Goal: Contribute content: Contribute content

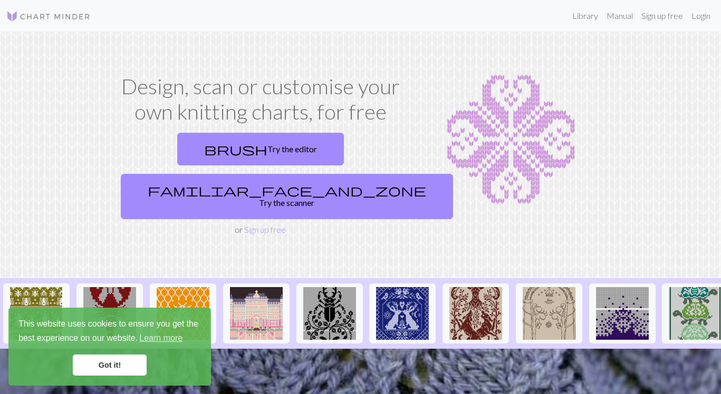
click at [288, 223] on section "Design, scan or customise your own knitting charts, for free brush Try the edit…" at bounding box center [360, 155] width 721 height 247
click at [255, 225] on link "Sign up free" at bounding box center [265, 230] width 42 height 10
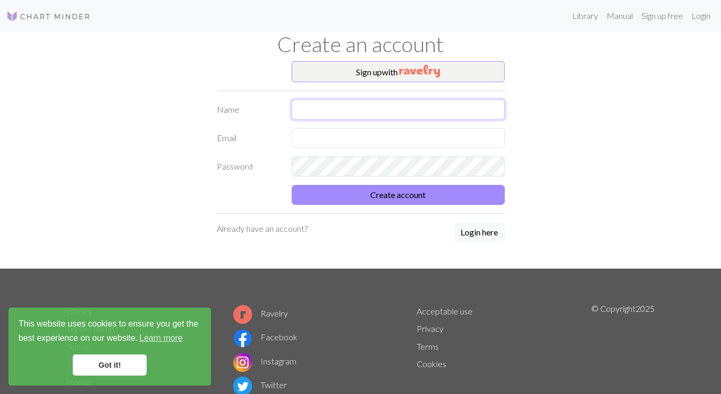
click at [311, 110] on input "text" at bounding box center [398, 110] width 213 height 20
type input "[PERSON_NAME]"
click at [303, 141] on input "text" at bounding box center [398, 138] width 213 height 20
type input "[EMAIL_ADDRESS][DOMAIN_NAME]"
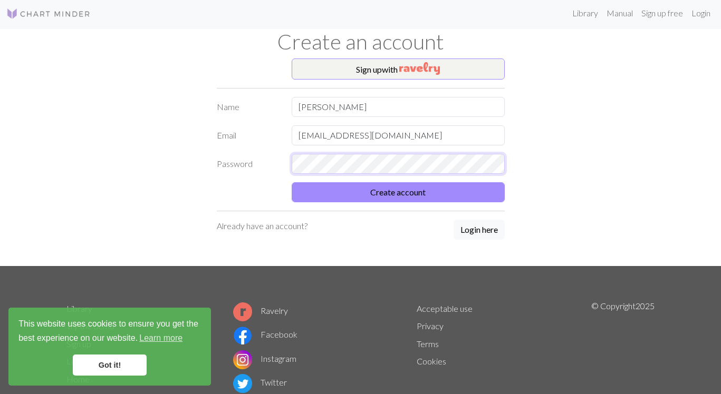
scroll to position [5, 0]
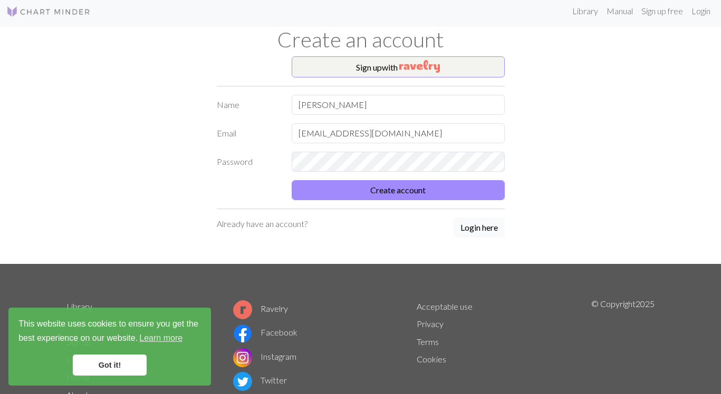
click at [477, 227] on button "Login here" at bounding box center [478, 228] width 51 height 20
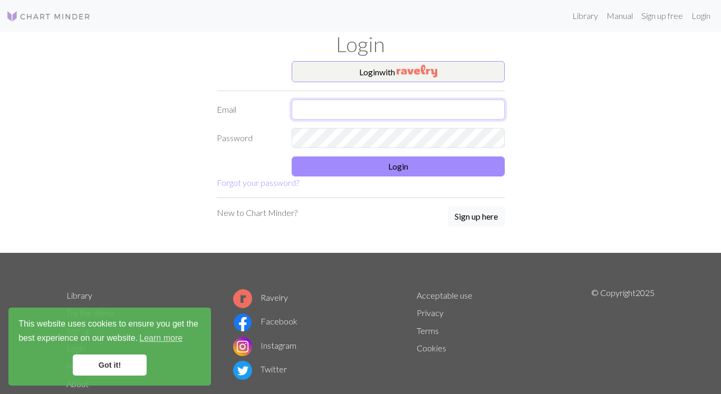
drag, startPoint x: 316, startPoint y: 110, endPoint x: 358, endPoint y: 111, distance: 41.7
click at [317, 110] on input "text" at bounding box center [398, 110] width 213 height 20
type input "[EMAIL_ADDRESS][DOMAIN_NAME]"
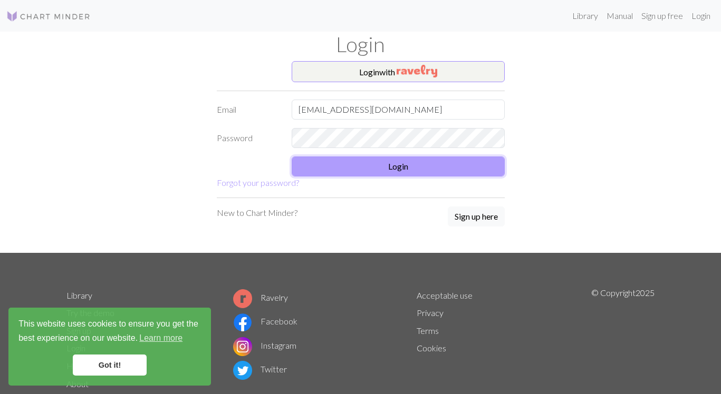
click at [380, 166] on button "Login" at bounding box center [398, 167] width 213 height 20
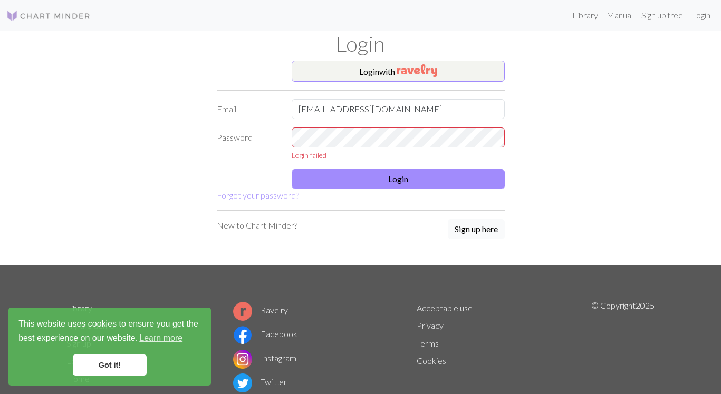
click at [465, 231] on button "Sign up here" at bounding box center [476, 229] width 57 height 20
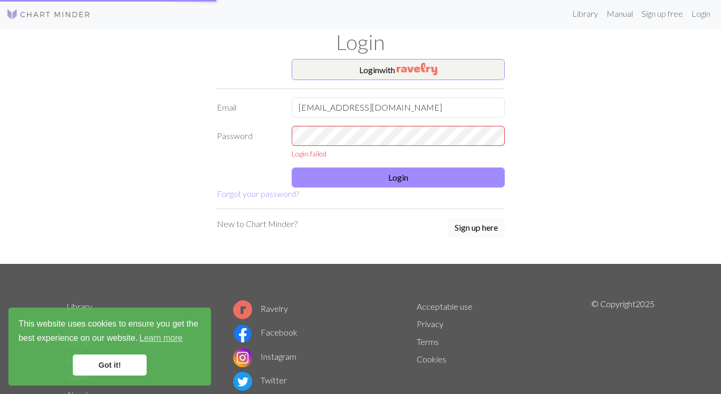
click at [465, 231] on button "Sign up here" at bounding box center [476, 228] width 57 height 20
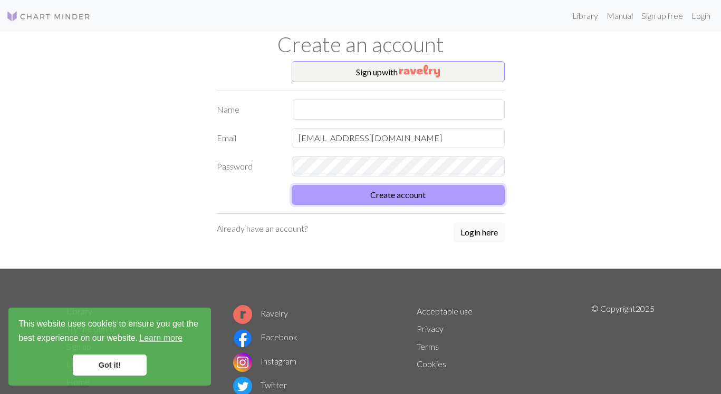
click at [384, 194] on button "Create account" at bounding box center [398, 195] width 213 height 20
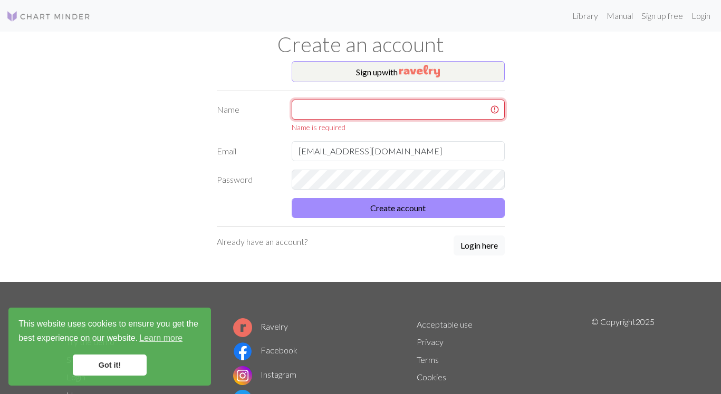
click at [306, 112] on input "text" at bounding box center [398, 110] width 213 height 20
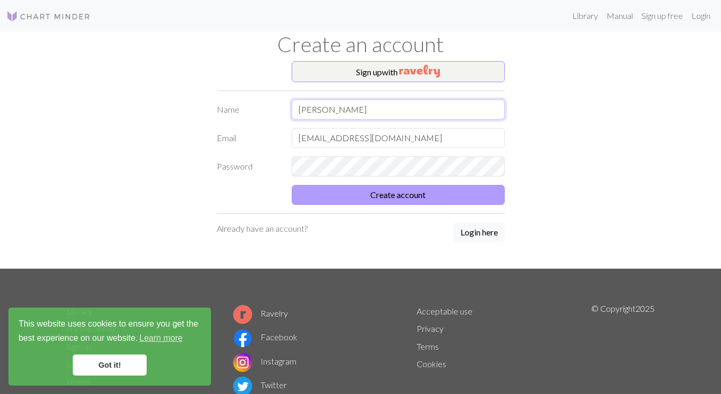
type input "[PERSON_NAME]"
click at [400, 196] on button "Create account" at bounding box center [398, 195] width 213 height 20
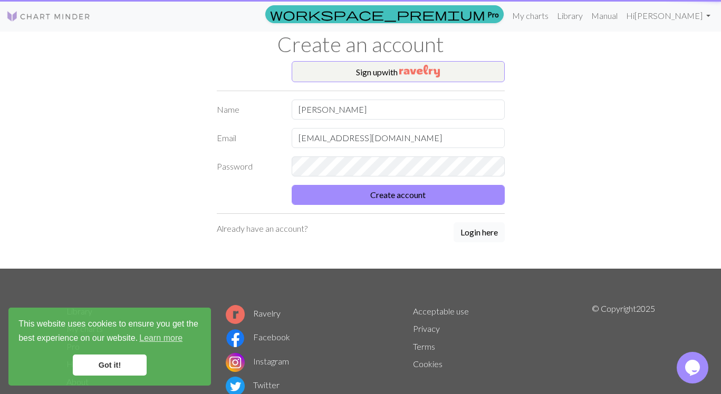
click at [483, 233] on button "Login here" at bounding box center [478, 233] width 51 height 20
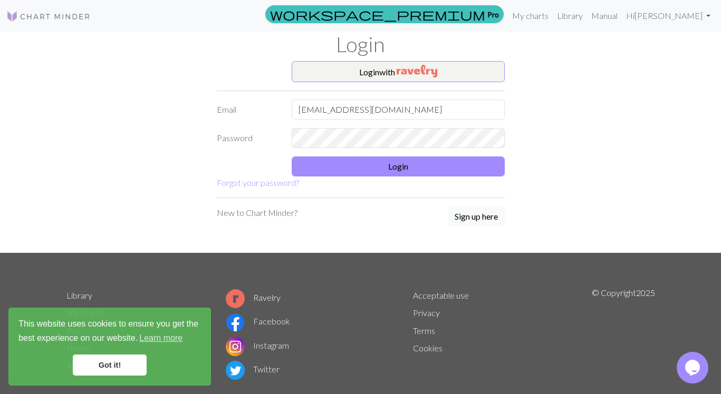
click at [475, 217] on button "Sign up here" at bounding box center [476, 217] width 57 height 20
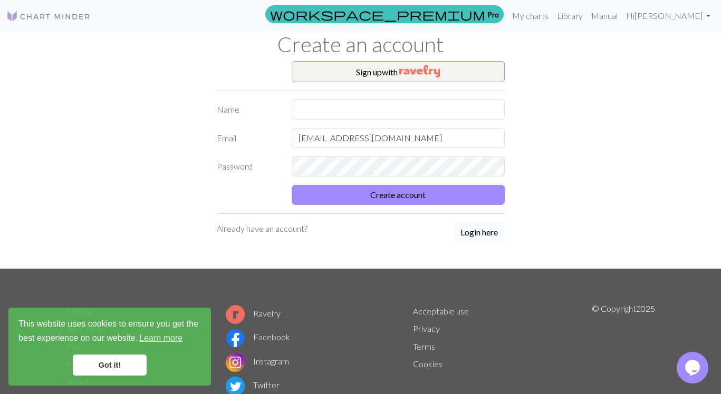
click at [468, 231] on button "Login here" at bounding box center [478, 233] width 51 height 20
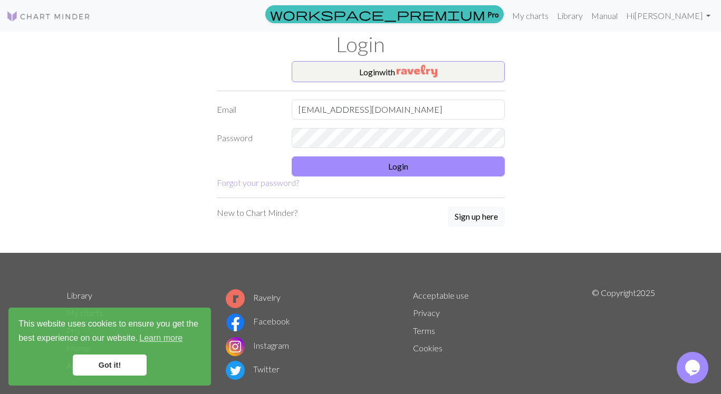
click at [342, 359] on div "Library My charts Pro Home About Ravelry Facebook Instagram Twitter Acceptable …" at bounding box center [360, 339] width 601 height 104
click at [553, 13] on link "My charts" at bounding box center [530, 15] width 45 height 21
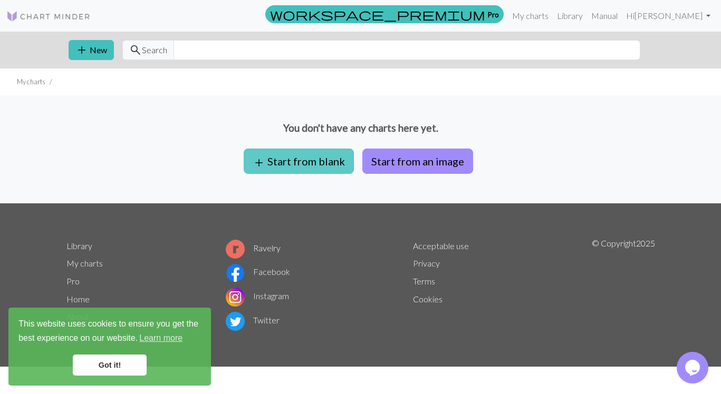
click at [302, 160] on button "add Start from blank" at bounding box center [299, 161] width 110 height 25
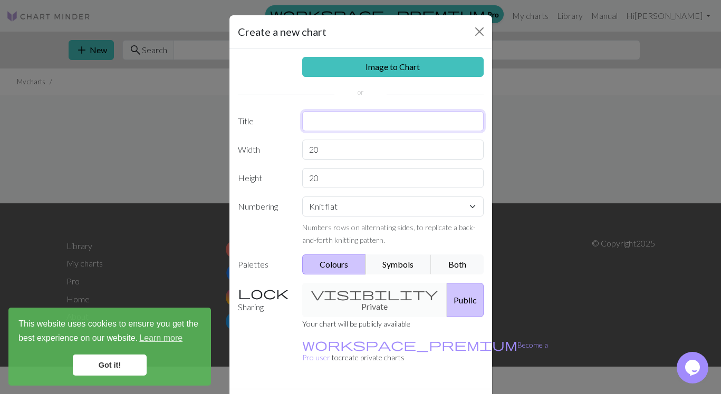
click at [317, 121] on input "text" at bounding box center [392, 121] width 181 height 20
type input "beanie 1"
click option "Knit flat" at bounding box center [0, 0] width 0 height 0
click at [394, 264] on button "Symbols" at bounding box center [398, 265] width 66 height 20
click at [355, 293] on div "visibility Private Public" at bounding box center [393, 300] width 194 height 34
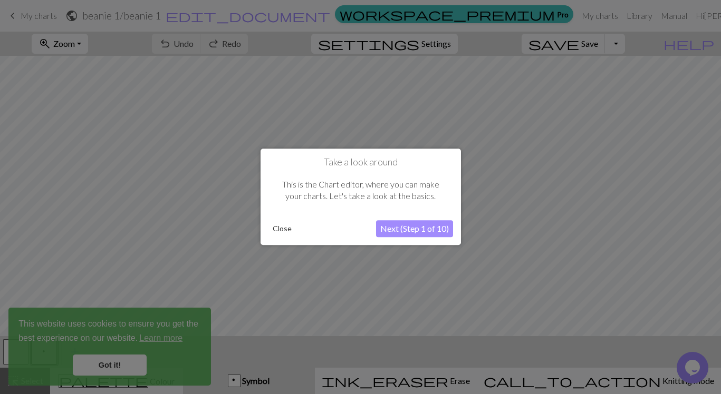
click at [407, 228] on button "Next (Step 1 of 10)" at bounding box center [414, 229] width 77 height 17
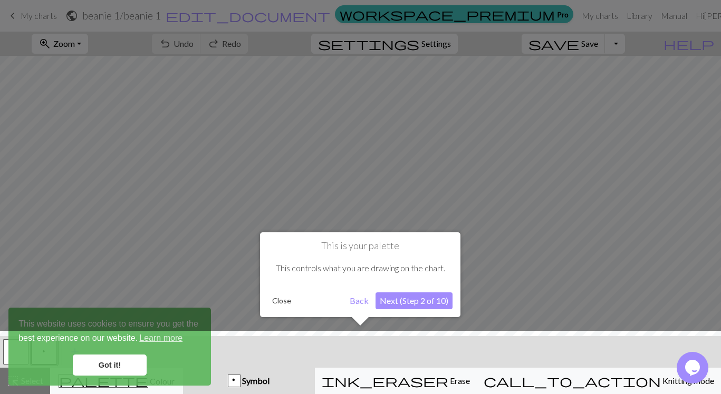
click at [403, 298] on button "Next (Step 2 of 10)" at bounding box center [413, 301] width 77 height 17
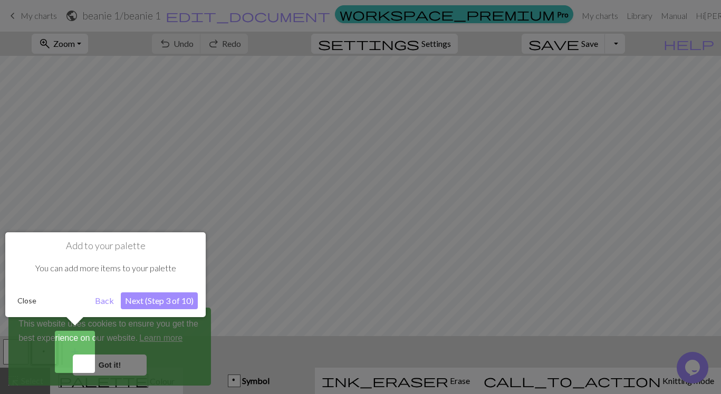
click at [160, 300] on button "Next (Step 3 of 10)" at bounding box center [159, 301] width 77 height 17
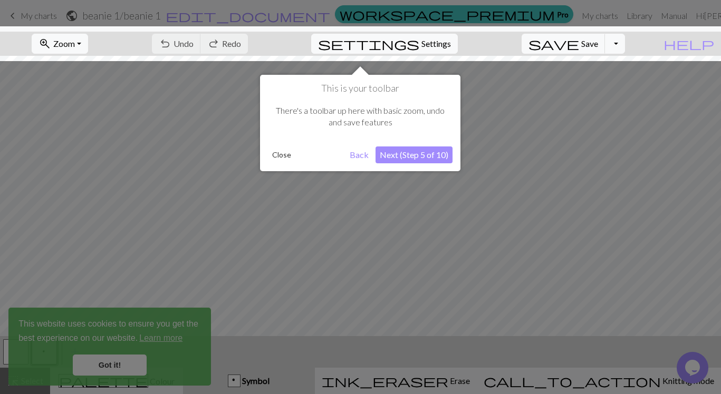
click at [407, 154] on button "Next (Step 5 of 10)" at bounding box center [413, 155] width 77 height 17
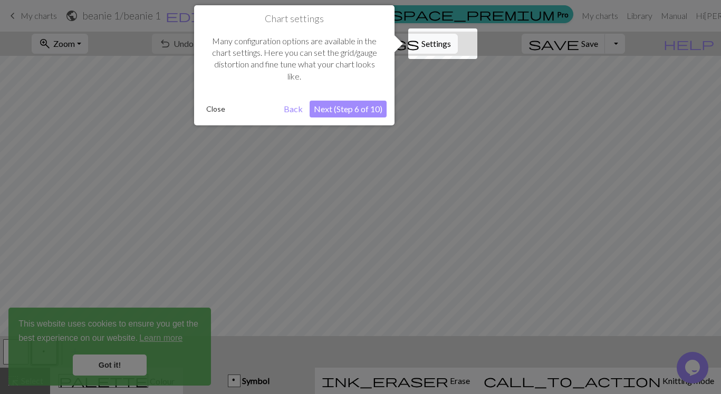
click at [347, 108] on button "Next (Step 6 of 10)" at bounding box center [348, 109] width 77 height 17
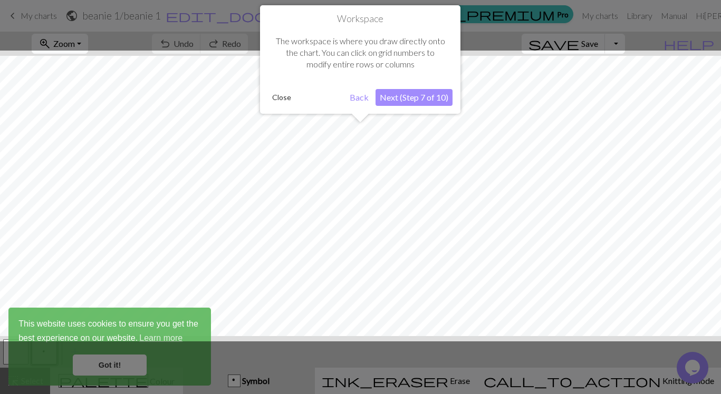
click at [408, 92] on button "Next (Step 7 of 10)" at bounding box center [413, 97] width 77 height 17
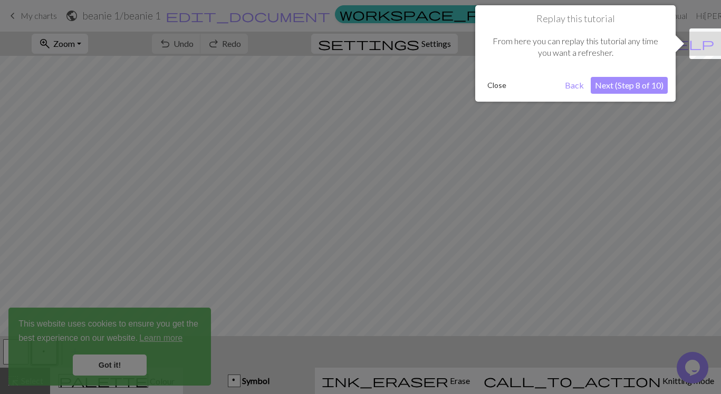
click at [612, 84] on button "Next (Step 8 of 10)" at bounding box center [629, 85] width 77 height 17
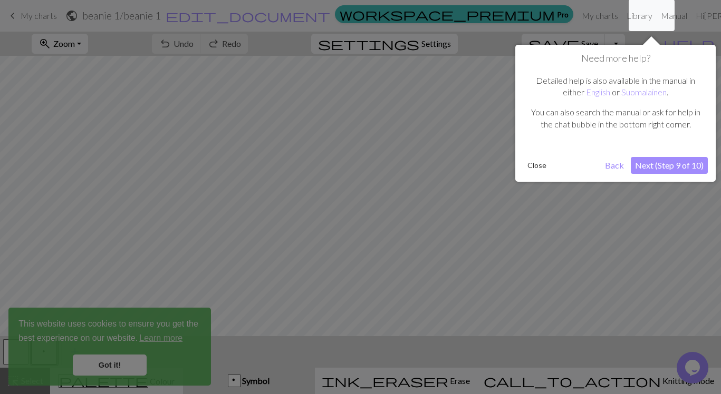
click at [651, 165] on button "Next (Step 9 of 10)" at bounding box center [669, 165] width 77 height 17
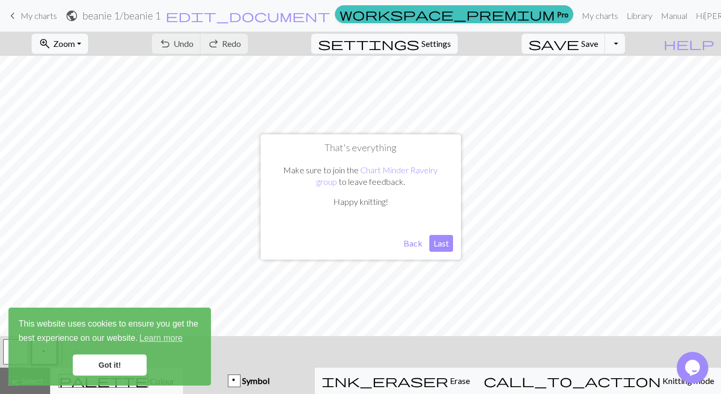
click at [440, 243] on button "Last" at bounding box center [441, 243] width 24 height 17
click at [269, 380] on span "Symbol" at bounding box center [254, 381] width 29 height 10
click at [419, 42] on span "settings" at bounding box center [368, 43] width 101 height 15
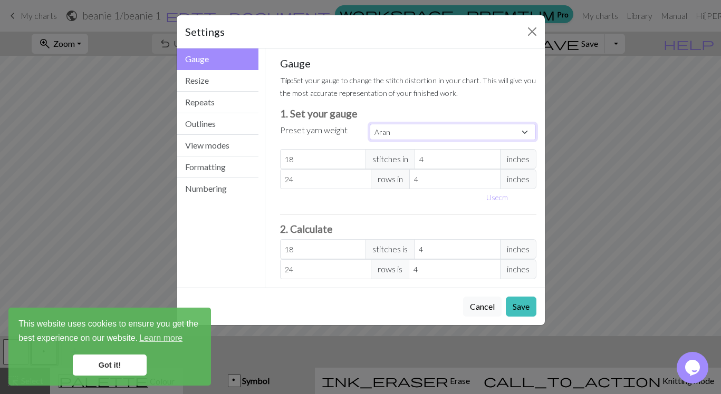
select select "custom"
click option "Custom" at bounding box center [0, 0] width 0 height 0
type input "17"
click at [356, 162] on input "17" at bounding box center [323, 159] width 86 height 20
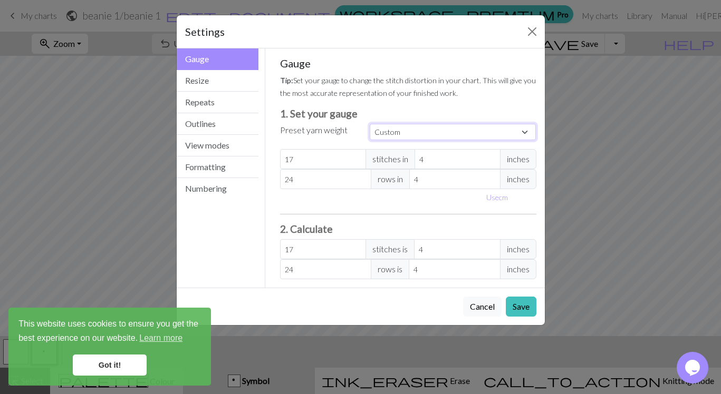
type input "18"
click at [356, 157] on input "18" at bounding box center [323, 159] width 86 height 20
type input "19"
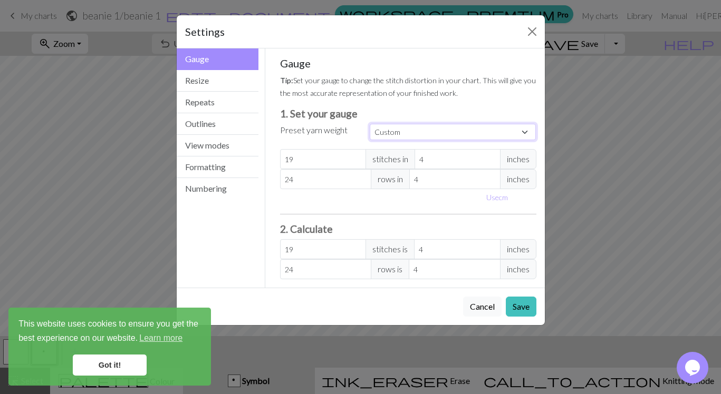
click at [356, 157] on input "19" at bounding box center [323, 159] width 86 height 20
type input "20"
click at [356, 157] on input "20" at bounding box center [323, 159] width 86 height 20
type input "21"
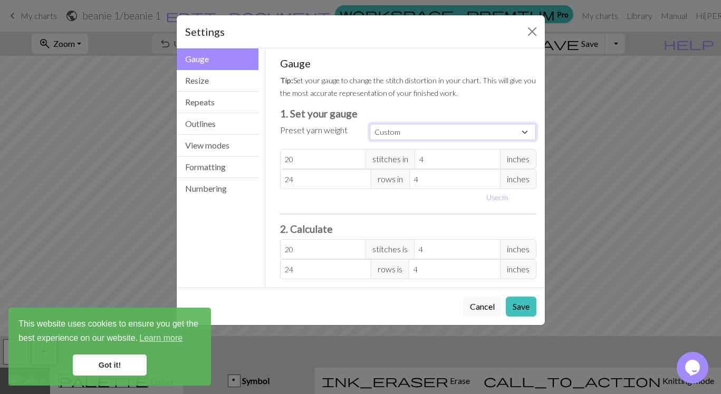
type input "21"
click at [356, 157] on input "21" at bounding box center [323, 159] width 86 height 20
type input "20"
click at [356, 161] on input "20" at bounding box center [323, 159] width 86 height 20
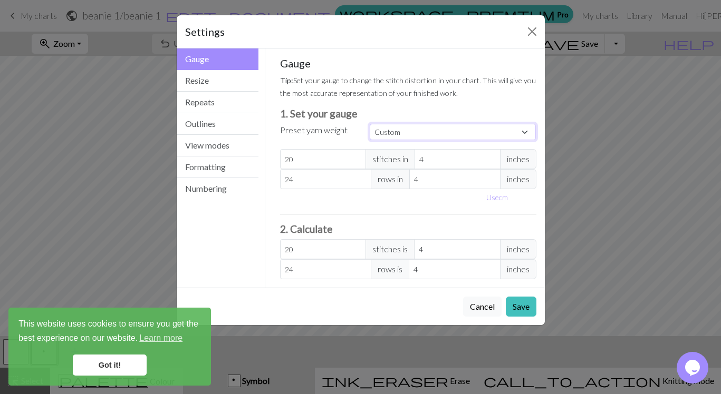
type input "19"
click at [356, 161] on input "19" at bounding box center [323, 159] width 86 height 20
type input "18"
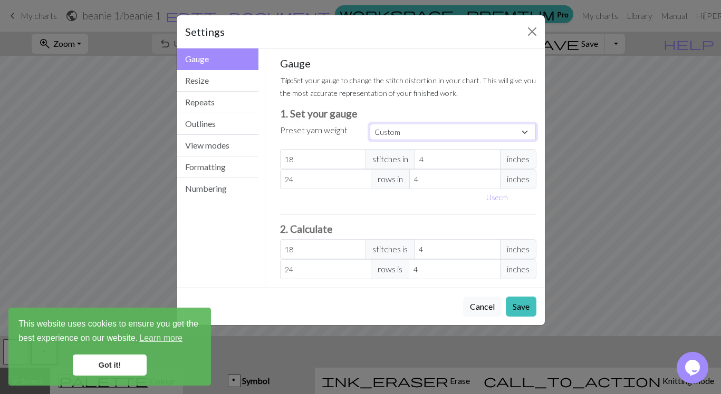
click at [356, 161] on input "18" at bounding box center [323, 159] width 86 height 20
type input "17"
click at [356, 161] on input "17" at bounding box center [323, 159] width 86 height 20
type input "16"
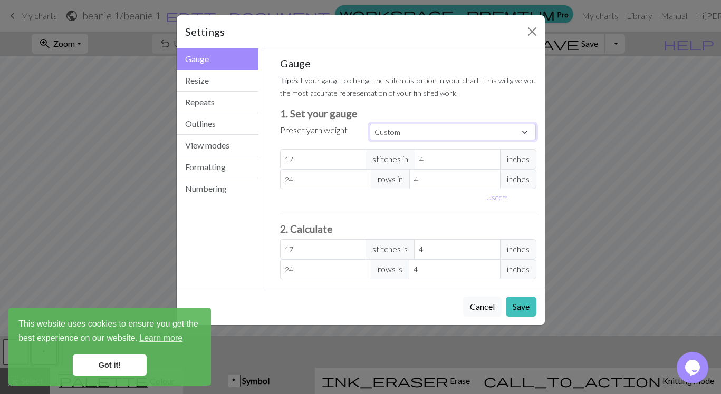
type input "16"
click at [356, 161] on input "16" at bounding box center [323, 159] width 86 height 20
click at [204, 187] on button "Numbering" at bounding box center [218, 188] width 82 height 21
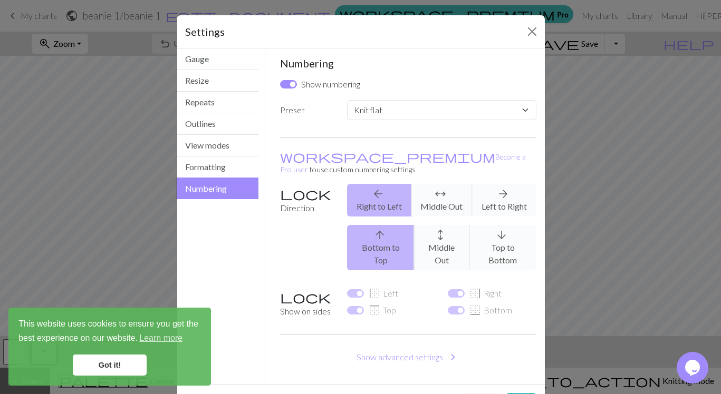
click at [204, 187] on button "Numbering" at bounding box center [218, 189] width 82 height 22
click at [204, 123] on button "Outlines" at bounding box center [218, 124] width 82 height 22
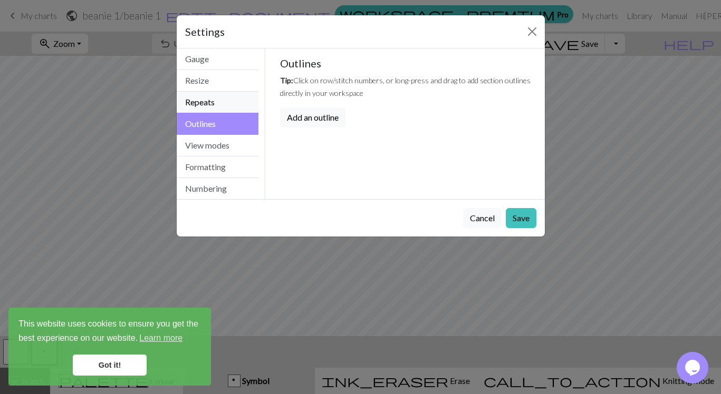
click at [209, 102] on button "Repeats" at bounding box center [218, 103] width 82 height 22
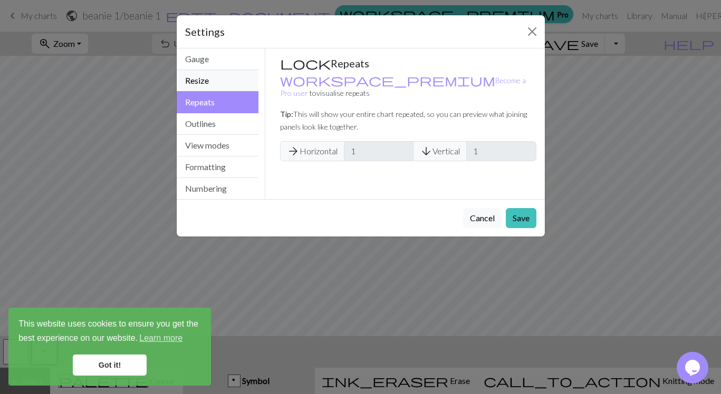
click at [204, 80] on button "Resize" at bounding box center [218, 81] width 82 height 22
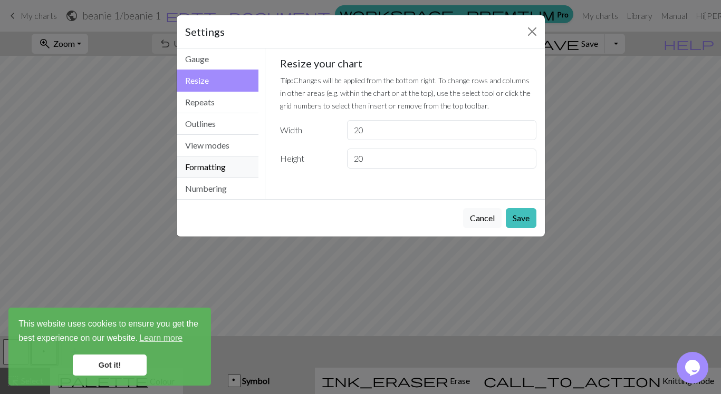
click at [215, 166] on button "Formatting" at bounding box center [218, 168] width 82 height 22
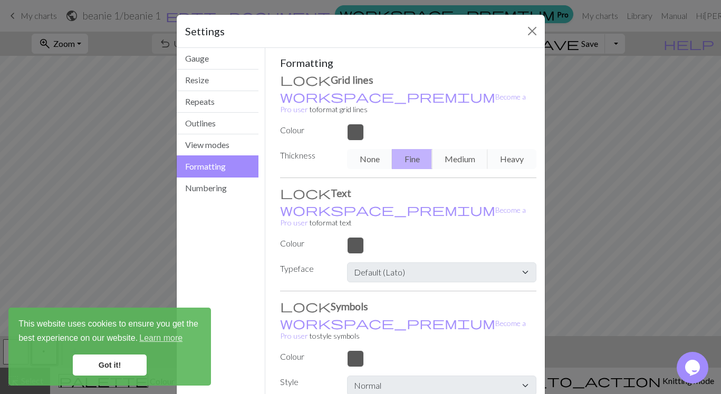
scroll to position [34, 0]
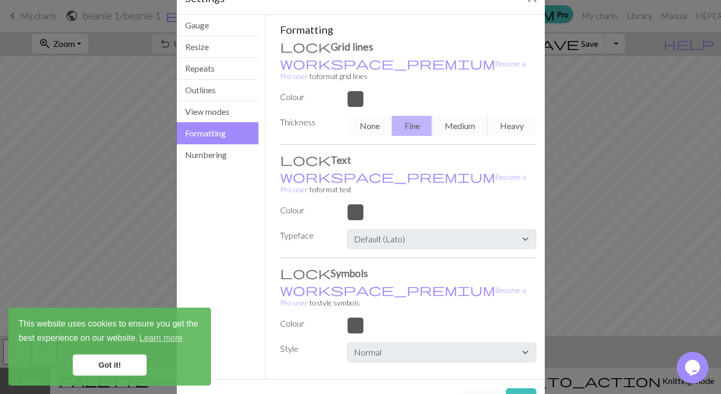
click at [476, 389] on button "Cancel" at bounding box center [482, 399] width 38 height 20
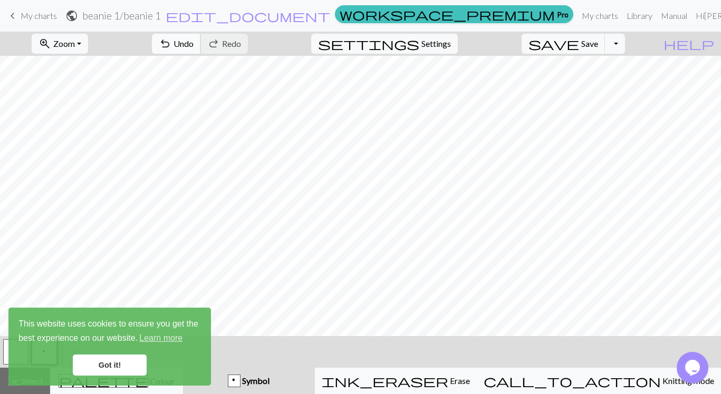
click at [201, 41] on button "undo Undo Undo" at bounding box center [176, 44] width 49 height 20
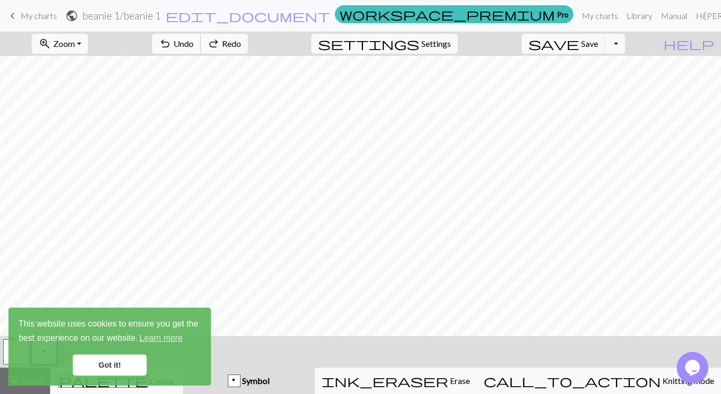
click at [201, 41] on button "undo Undo Undo" at bounding box center [176, 44] width 49 height 20
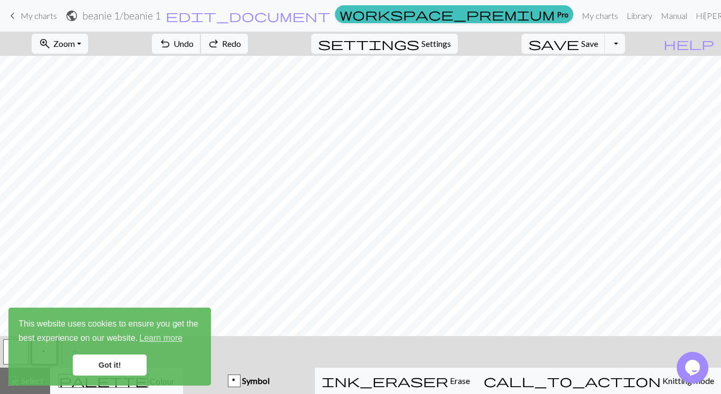
click at [201, 41] on button "undo Undo Undo" at bounding box center [176, 44] width 49 height 20
click at [241, 44] on span "Redo" at bounding box center [231, 43] width 19 height 10
click at [194, 43] on span "Undo" at bounding box center [183, 43] width 20 height 10
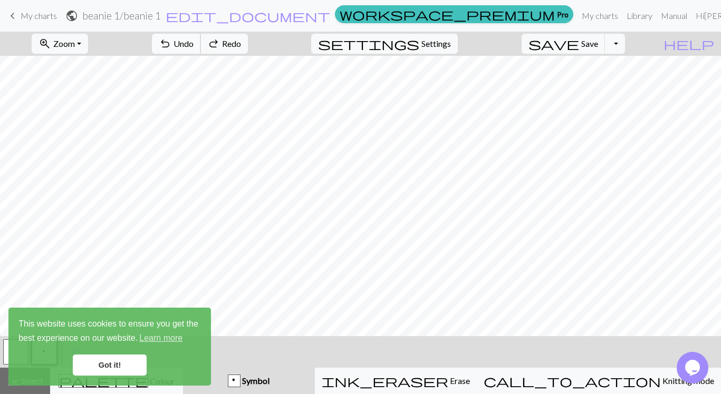
click at [194, 43] on span "Undo" at bounding box center [183, 43] width 20 height 10
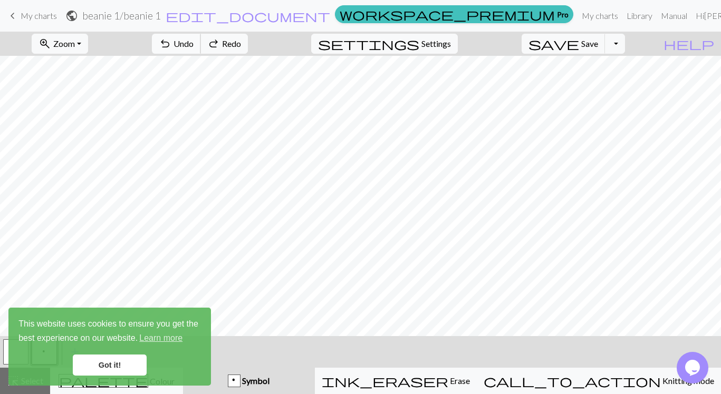
click at [194, 43] on span "Undo" at bounding box center [183, 43] width 20 height 10
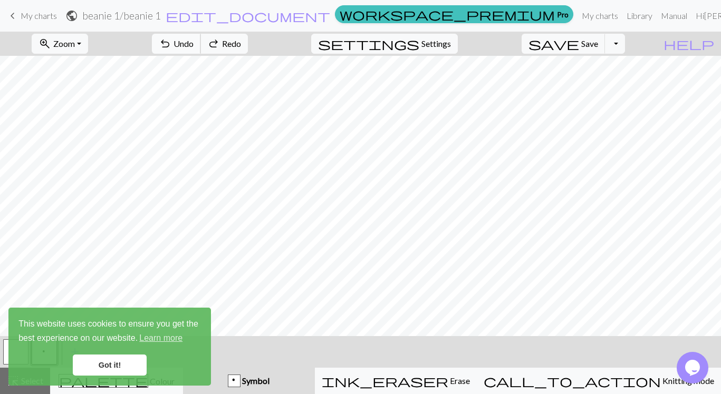
click at [194, 43] on span "Undo" at bounding box center [183, 43] width 20 height 10
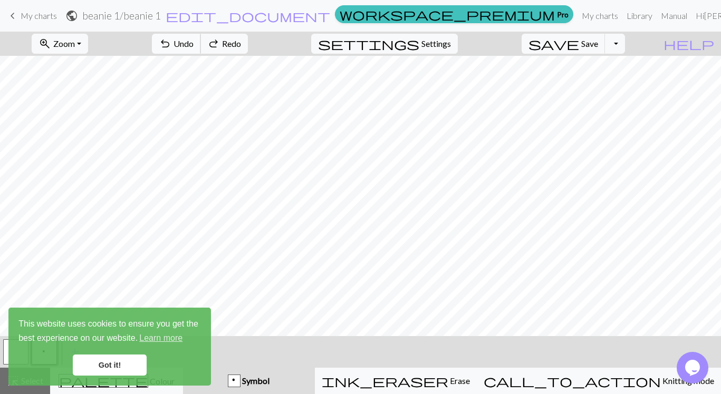
click at [194, 43] on span "Undo" at bounding box center [183, 43] width 20 height 10
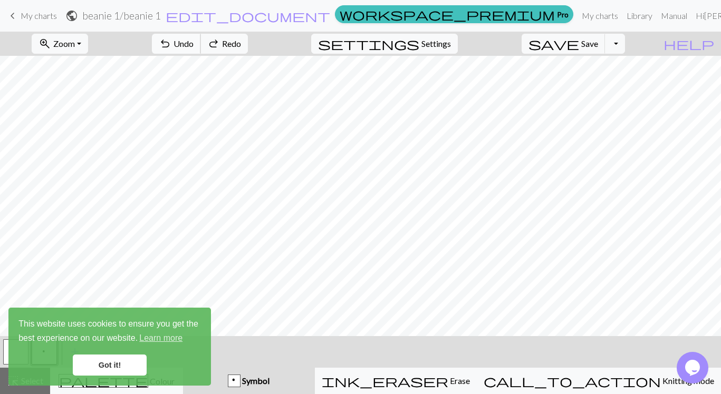
click at [194, 43] on span "Undo" at bounding box center [183, 43] width 20 height 10
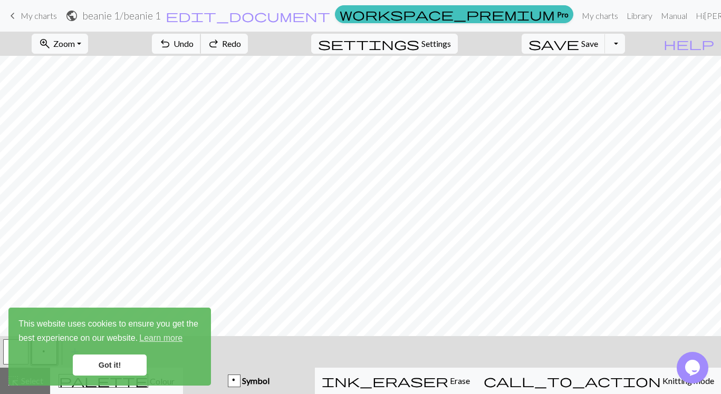
click at [194, 43] on span "Undo" at bounding box center [183, 43] width 20 height 10
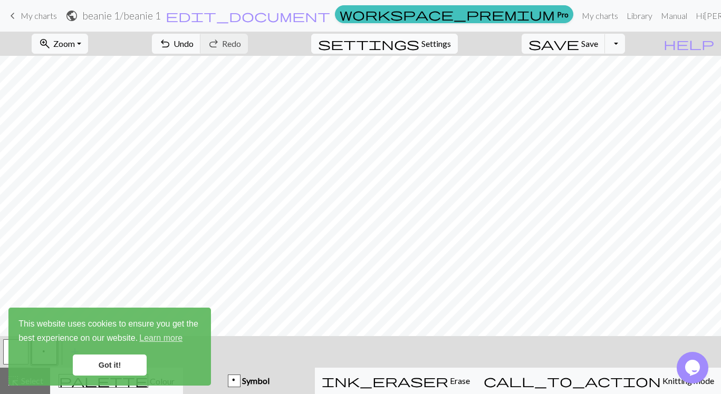
click at [446, 44] on span "Settings" at bounding box center [436, 43] width 30 height 13
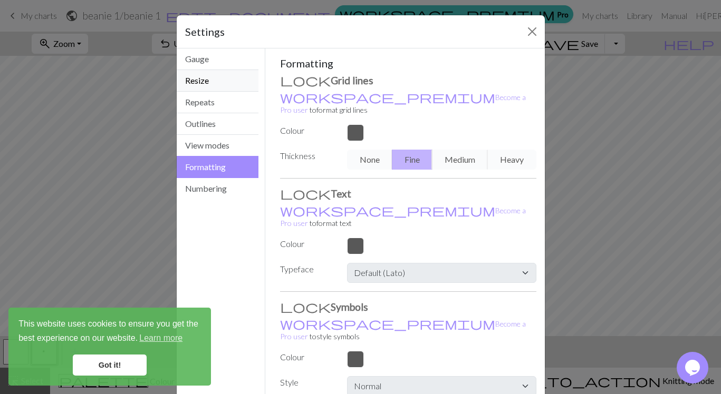
click at [202, 81] on button "Resize" at bounding box center [218, 81] width 82 height 22
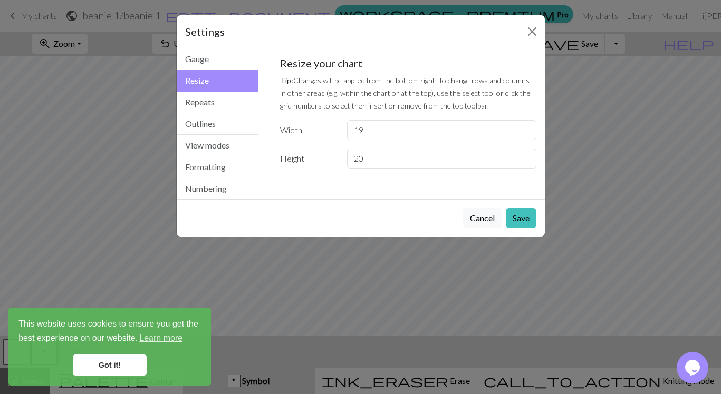
click at [525, 132] on input "19" at bounding box center [441, 130] width 189 height 20
click at [525, 127] on input "20" at bounding box center [441, 130] width 189 height 20
click at [525, 127] on input "21" at bounding box center [441, 130] width 189 height 20
click at [525, 127] on input "22" at bounding box center [441, 130] width 189 height 20
click at [525, 127] on input "23" at bounding box center [441, 130] width 189 height 20
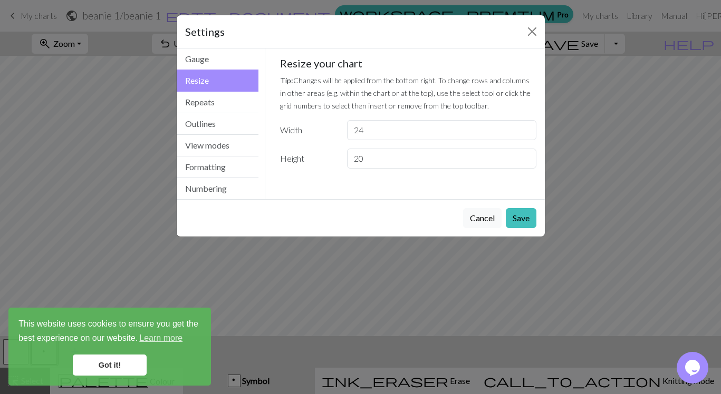
click at [525, 127] on input "24" at bounding box center [441, 130] width 189 height 20
click at [525, 127] on input "25" at bounding box center [441, 130] width 189 height 20
click at [525, 127] on input "26" at bounding box center [441, 130] width 189 height 20
click at [525, 127] on input "27" at bounding box center [441, 130] width 189 height 20
click at [525, 127] on input "28" at bounding box center [441, 130] width 189 height 20
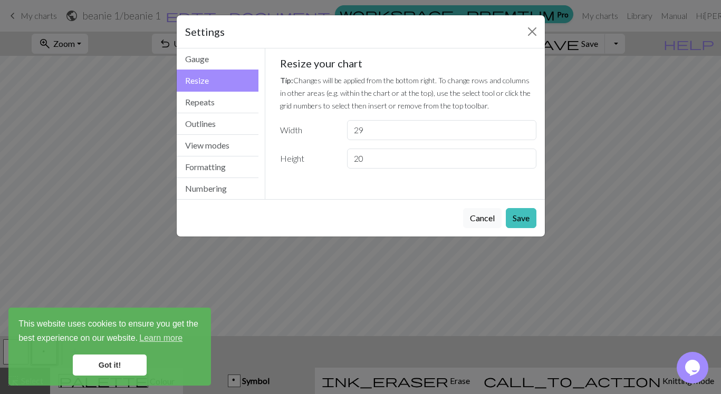
click at [525, 127] on input "29" at bounding box center [441, 130] width 189 height 20
type input "30"
click at [525, 127] on input "30" at bounding box center [441, 130] width 189 height 20
click at [525, 219] on button "Save" at bounding box center [521, 218] width 31 height 20
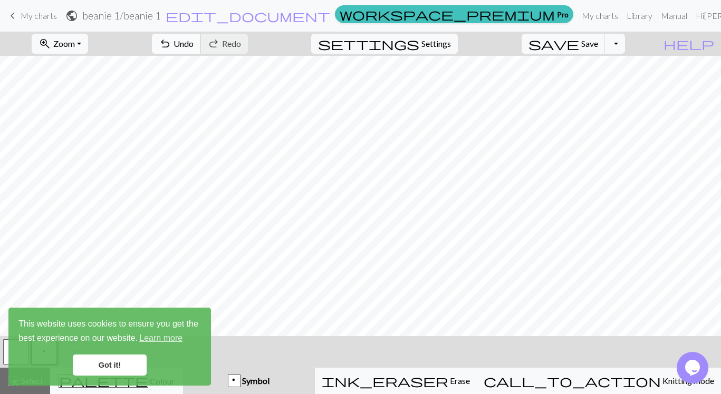
click at [194, 40] on span "Undo" at bounding box center [183, 43] width 20 height 10
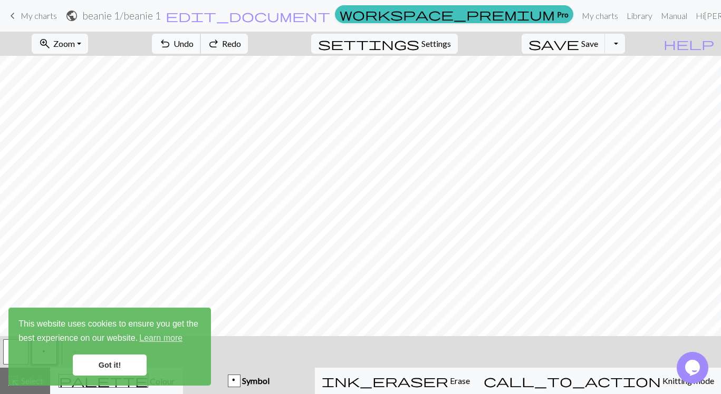
click at [194, 40] on span "Undo" at bounding box center [183, 43] width 20 height 10
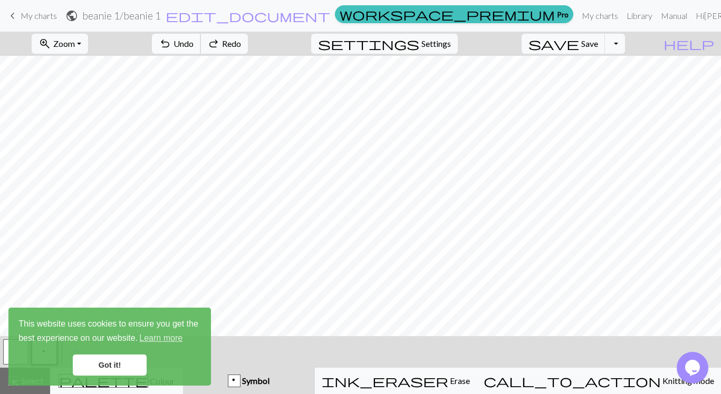
click at [194, 40] on span "Undo" at bounding box center [183, 43] width 20 height 10
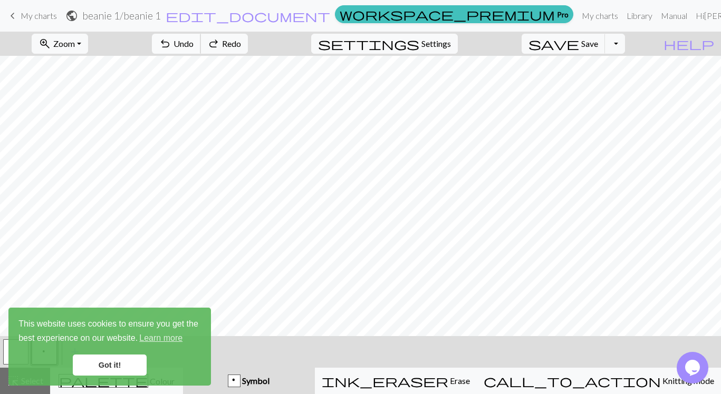
click at [194, 40] on span "Undo" at bounding box center [183, 43] width 20 height 10
click at [438, 42] on span "Settings" at bounding box center [436, 43] width 30 height 13
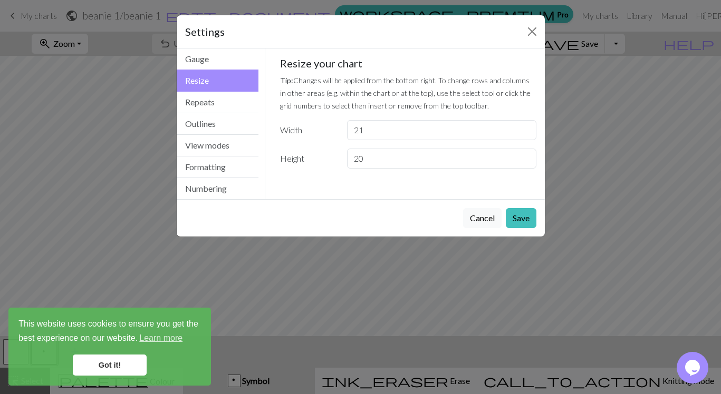
click at [524, 127] on input "21" at bounding box center [441, 130] width 189 height 20
click at [524, 127] on input "22" at bounding box center [441, 130] width 189 height 20
click at [524, 127] on input "23" at bounding box center [441, 130] width 189 height 20
click at [524, 127] on input "24" at bounding box center [441, 130] width 189 height 20
click at [524, 127] on input "25" at bounding box center [441, 130] width 189 height 20
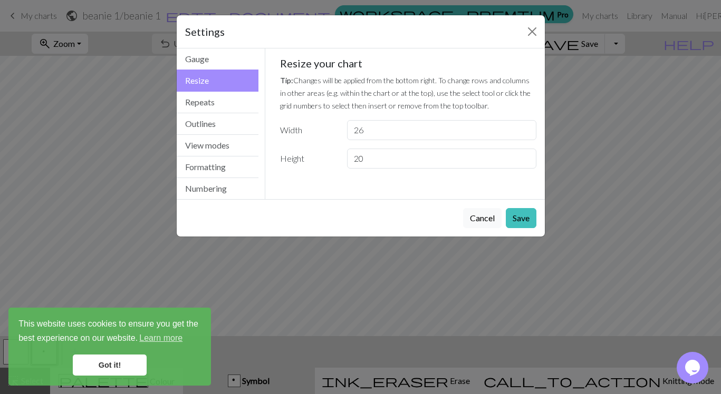
click at [524, 127] on input "26" at bounding box center [441, 130] width 189 height 20
click at [524, 127] on input "27" at bounding box center [441, 130] width 189 height 20
click at [524, 127] on input "28" at bounding box center [441, 130] width 189 height 20
click at [524, 127] on input "29" at bounding box center [441, 130] width 189 height 20
type input "30"
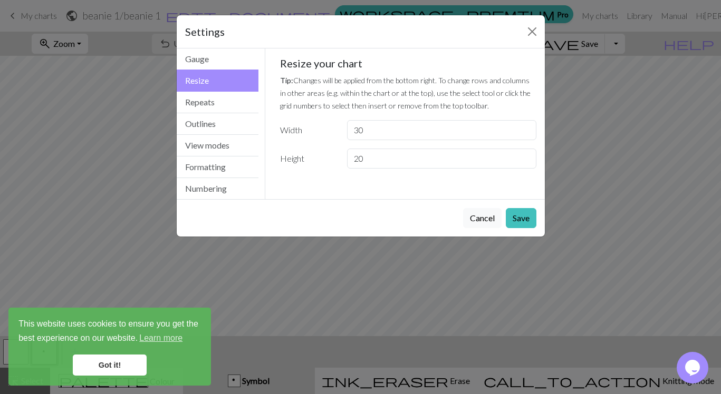
click at [524, 127] on input "30" at bounding box center [441, 130] width 189 height 20
click at [525, 156] on input "21" at bounding box center [441, 159] width 189 height 20
click at [525, 156] on input "22" at bounding box center [441, 159] width 189 height 20
click at [525, 156] on input "23" at bounding box center [441, 159] width 189 height 20
click at [525, 156] on input "24" at bounding box center [441, 159] width 189 height 20
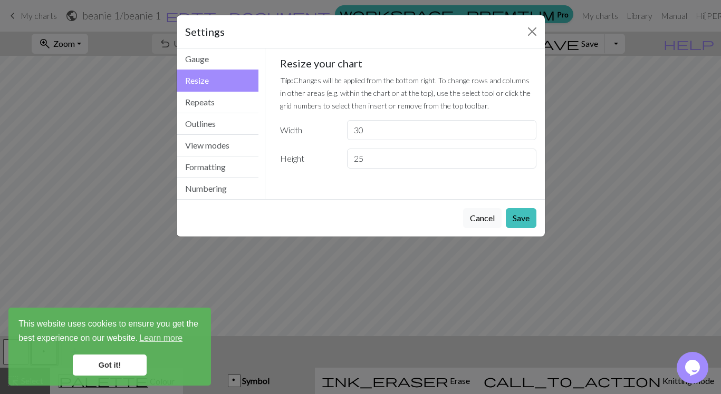
click at [525, 156] on input "25" at bounding box center [441, 159] width 189 height 20
click at [525, 156] on input "26" at bounding box center [441, 159] width 189 height 20
click at [525, 156] on input "27" at bounding box center [441, 159] width 189 height 20
click at [525, 156] on input "28" at bounding box center [441, 159] width 189 height 20
click at [525, 156] on input "29" at bounding box center [441, 159] width 189 height 20
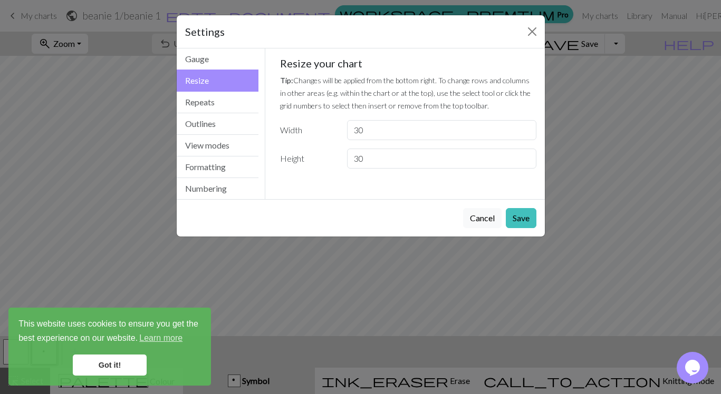
type input "30"
click at [525, 156] on input "30" at bounding box center [441, 159] width 189 height 20
click at [520, 216] on button "Save" at bounding box center [521, 218] width 31 height 20
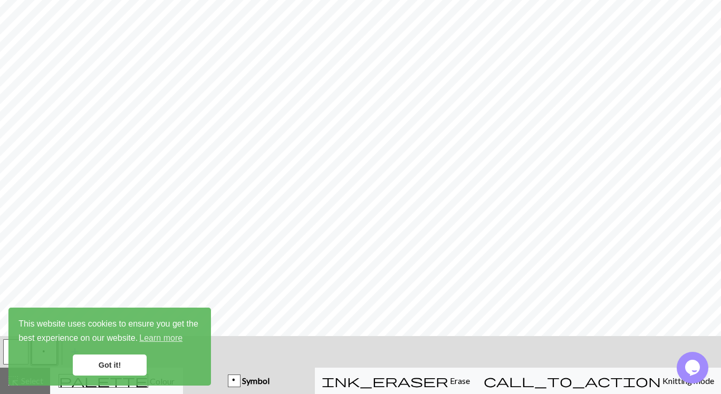
scroll to position [0, 0]
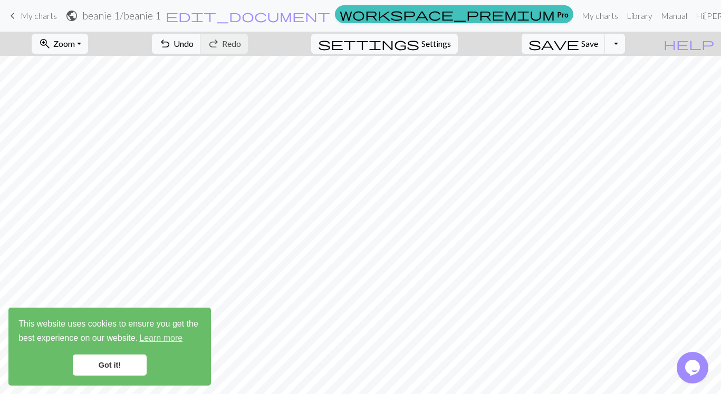
click at [256, 40] on div "undo Undo Undo redo Redo Redo" at bounding box center [200, 44] width 112 height 24
click at [194, 43] on span "Undo" at bounding box center [183, 43] width 20 height 10
click at [446, 42] on span "Settings" at bounding box center [436, 43] width 30 height 13
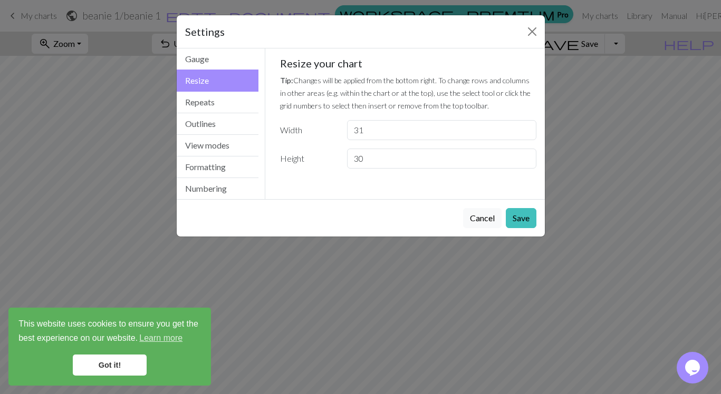
click at [525, 129] on input "31" at bounding box center [441, 130] width 189 height 20
click at [525, 129] on input "32" at bounding box center [441, 130] width 189 height 20
click at [525, 129] on input "33" at bounding box center [441, 130] width 189 height 20
click at [525, 129] on input "34" at bounding box center [441, 130] width 189 height 20
click at [525, 129] on input "35" at bounding box center [441, 130] width 189 height 20
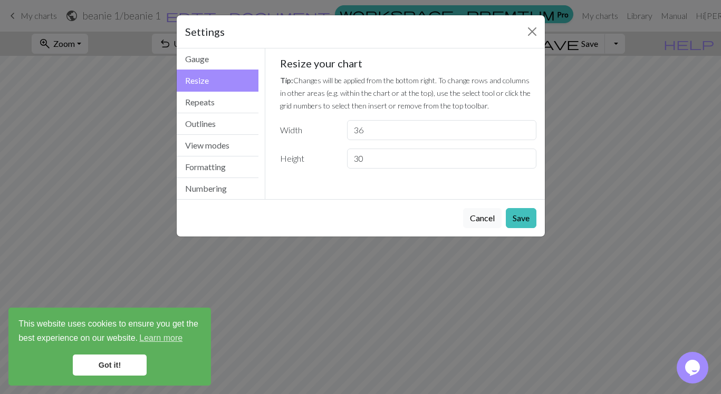
click at [525, 129] on input "36" at bounding box center [441, 130] width 189 height 20
click at [525, 129] on input "37" at bounding box center [441, 130] width 189 height 20
click at [525, 129] on input "38" at bounding box center [441, 130] width 189 height 20
click at [525, 129] on input "39" at bounding box center [441, 130] width 189 height 20
type input "40"
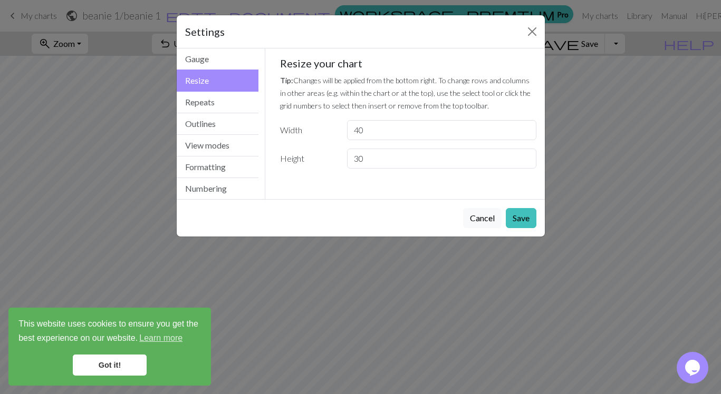
click at [525, 129] on input "40" at bounding box center [441, 130] width 189 height 20
click at [521, 217] on button "Save" at bounding box center [521, 218] width 31 height 20
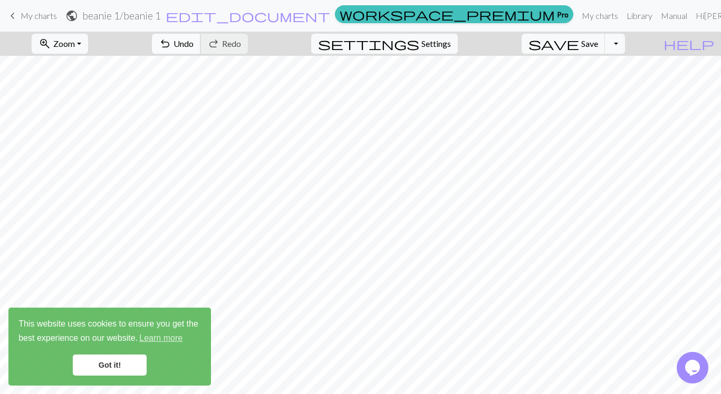
click at [194, 43] on span "Undo" at bounding box center [183, 43] width 20 height 10
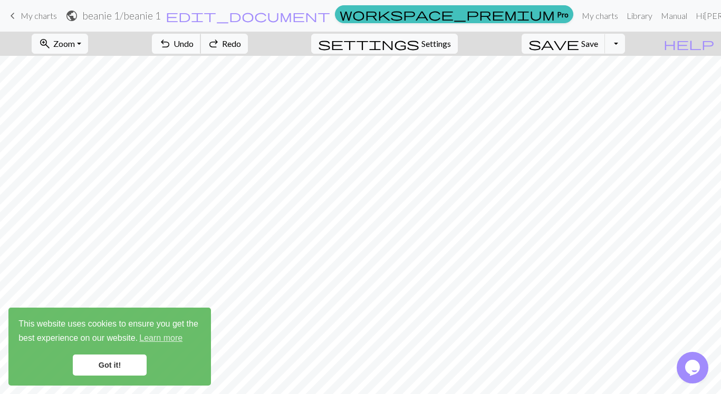
click at [194, 44] on span "Undo" at bounding box center [183, 43] width 20 height 10
click at [194, 43] on span "Undo" at bounding box center [183, 43] width 20 height 10
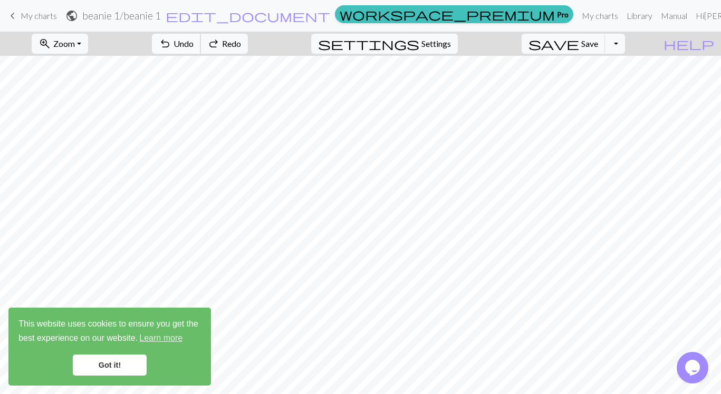
click at [194, 43] on span "Undo" at bounding box center [183, 43] width 20 height 10
click at [194, 42] on span "Undo" at bounding box center [183, 43] width 20 height 10
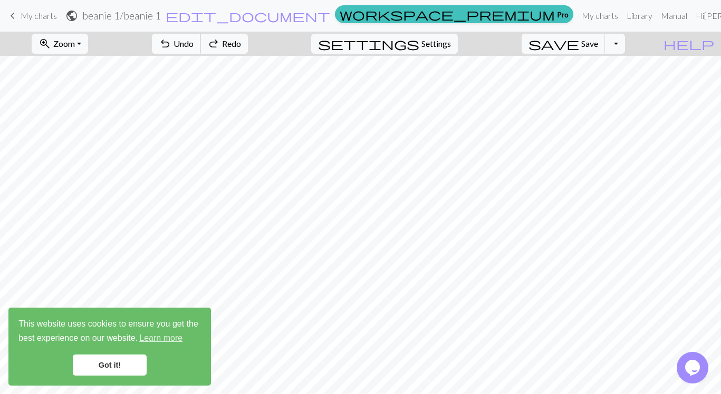
click at [194, 42] on span "Undo" at bounding box center [183, 43] width 20 height 10
click at [194, 41] on span "Undo" at bounding box center [183, 43] width 20 height 10
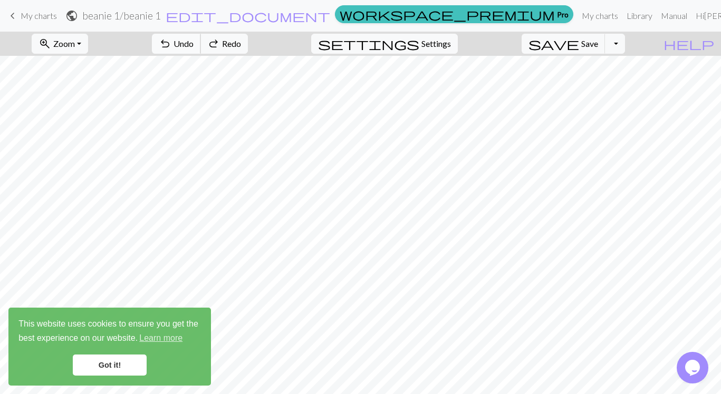
click at [194, 41] on span "Undo" at bounding box center [183, 43] width 20 height 10
click at [194, 40] on span "Undo" at bounding box center [183, 43] width 20 height 10
click at [201, 40] on button "undo Undo Undo" at bounding box center [176, 44] width 49 height 20
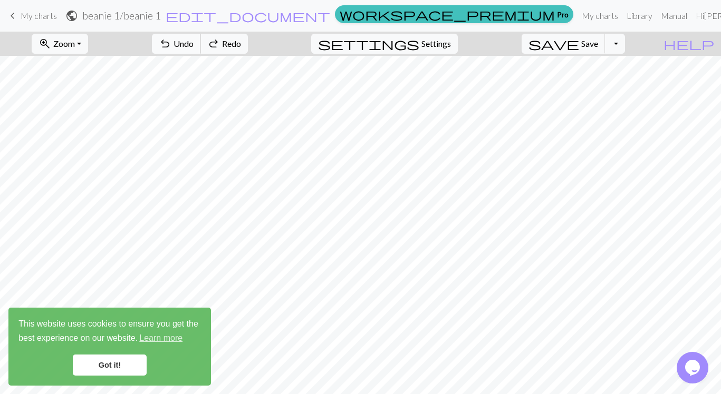
click at [201, 40] on button "undo Undo Undo" at bounding box center [176, 44] width 49 height 20
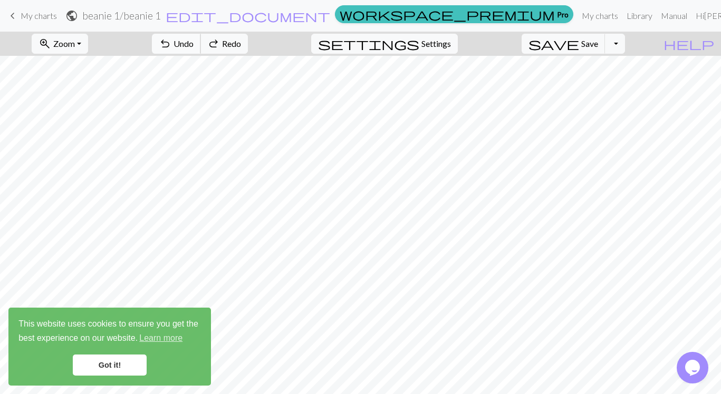
click at [201, 40] on button "undo Undo Undo" at bounding box center [176, 44] width 49 height 20
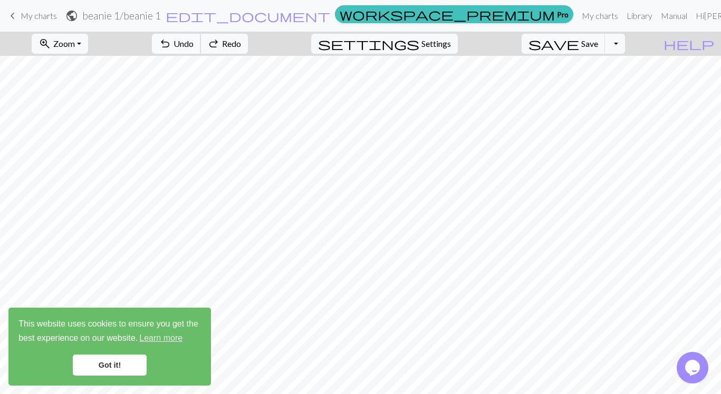
click at [201, 39] on button "undo Undo Undo" at bounding box center [176, 44] width 49 height 20
click at [201, 40] on button "undo Undo Undo" at bounding box center [176, 44] width 49 height 20
click at [201, 39] on button "undo Undo Undo" at bounding box center [176, 44] width 49 height 20
click at [444, 43] on span "Settings" at bounding box center [436, 43] width 30 height 13
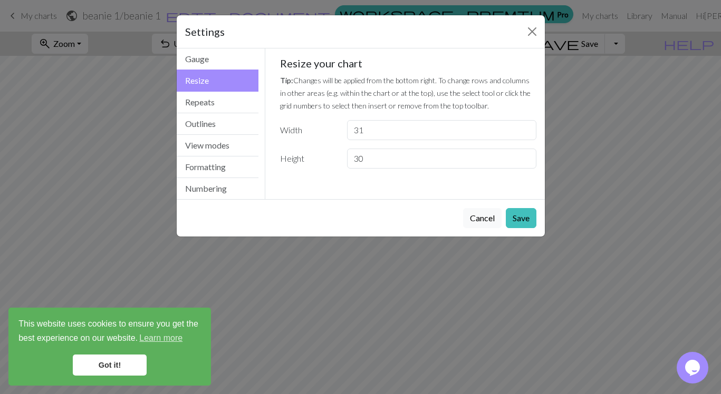
click at [525, 128] on input "31" at bounding box center [441, 130] width 189 height 20
click at [525, 128] on input "32" at bounding box center [441, 130] width 189 height 20
click at [525, 128] on input "33" at bounding box center [441, 130] width 189 height 20
click at [525, 128] on input "34" at bounding box center [441, 130] width 189 height 20
click at [525, 128] on input "35" at bounding box center [441, 130] width 189 height 20
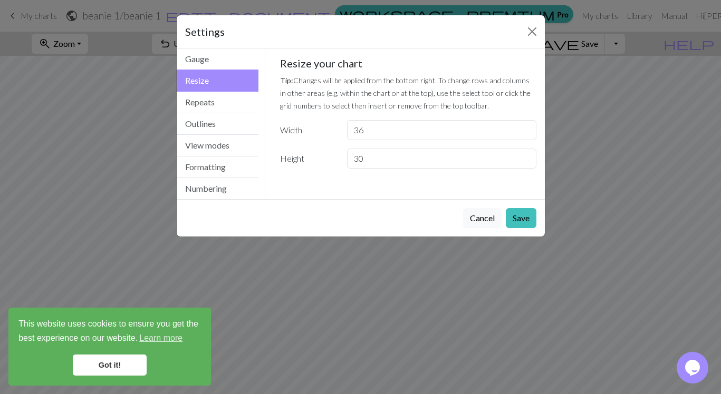
click at [525, 128] on input "36" at bounding box center [441, 130] width 189 height 20
click at [525, 128] on input "37" at bounding box center [441, 130] width 189 height 20
click at [525, 128] on input "38" at bounding box center [441, 130] width 189 height 20
click at [525, 128] on input "39" at bounding box center [441, 130] width 189 height 20
type input "40"
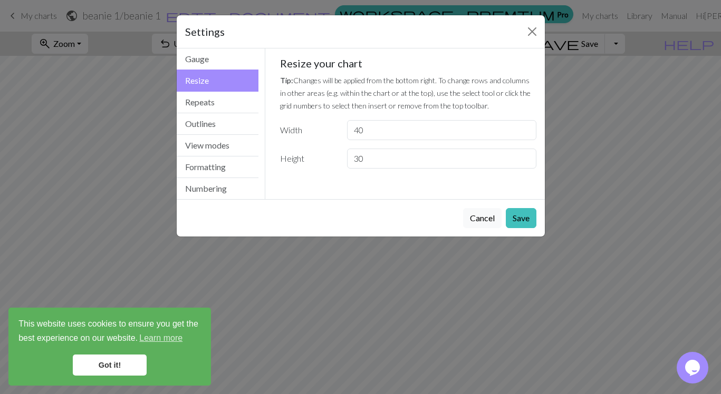
click at [525, 128] on input "40" at bounding box center [441, 130] width 189 height 20
click at [523, 216] on button "Save" at bounding box center [521, 218] width 31 height 20
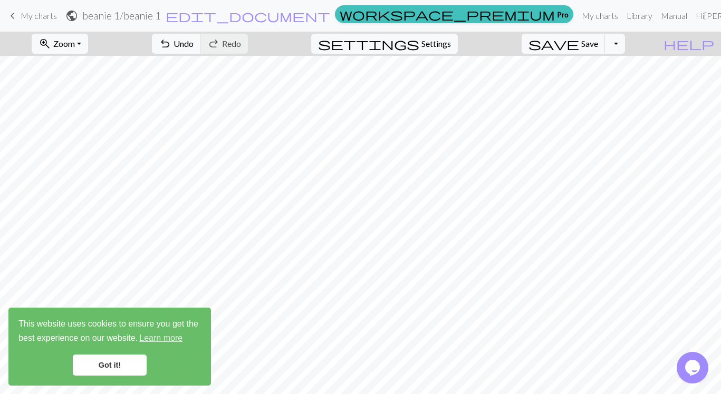
click at [256, 41] on div "undo Undo Undo redo Redo Redo" at bounding box center [200, 44] width 112 height 24
click at [194, 41] on span "Undo" at bounding box center [183, 43] width 20 height 10
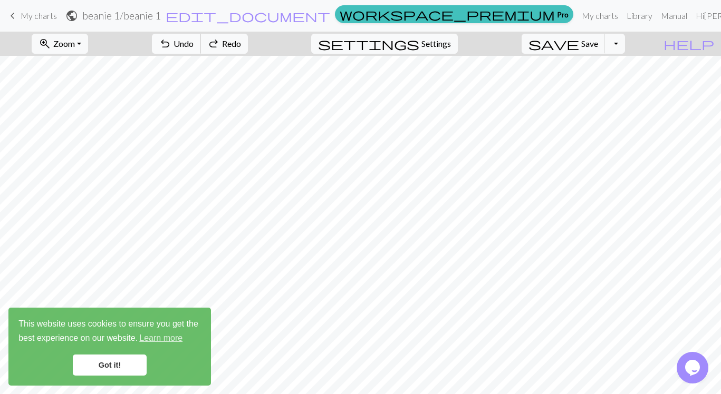
click at [194, 41] on span "Undo" at bounding box center [183, 43] width 20 height 10
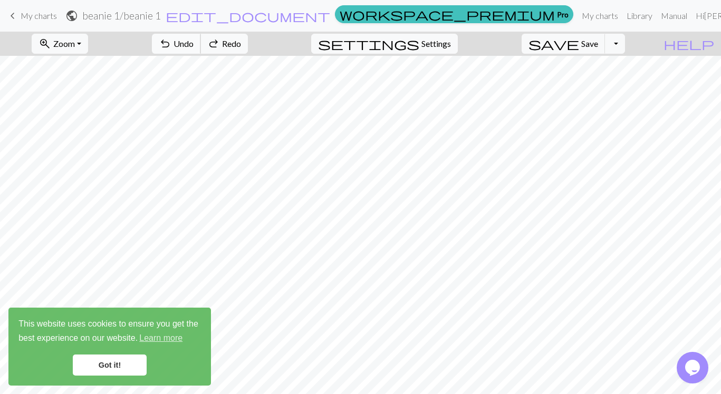
click at [194, 41] on span "Undo" at bounding box center [183, 43] width 20 height 10
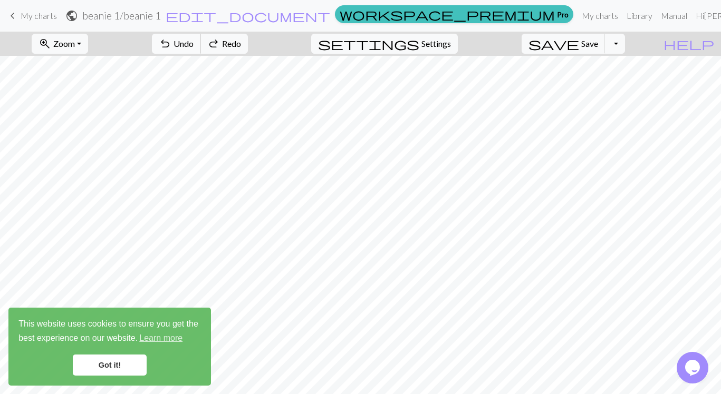
click at [194, 41] on span "Undo" at bounding box center [183, 43] width 20 height 10
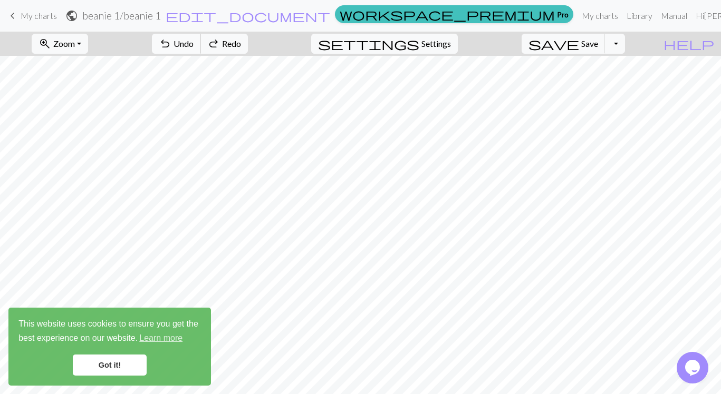
click at [194, 41] on span "Undo" at bounding box center [183, 43] width 20 height 10
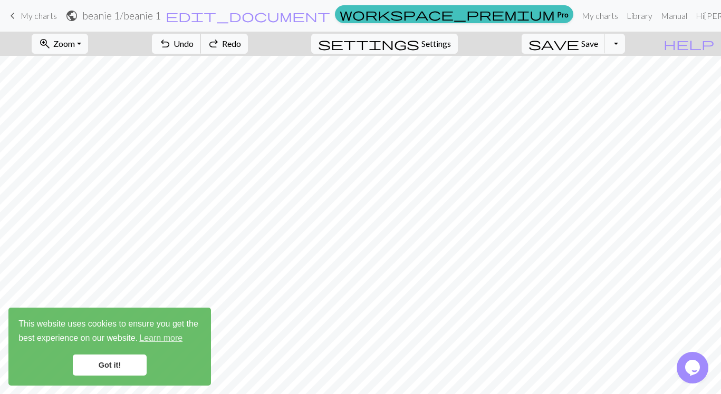
click at [194, 41] on span "Undo" at bounding box center [183, 43] width 20 height 10
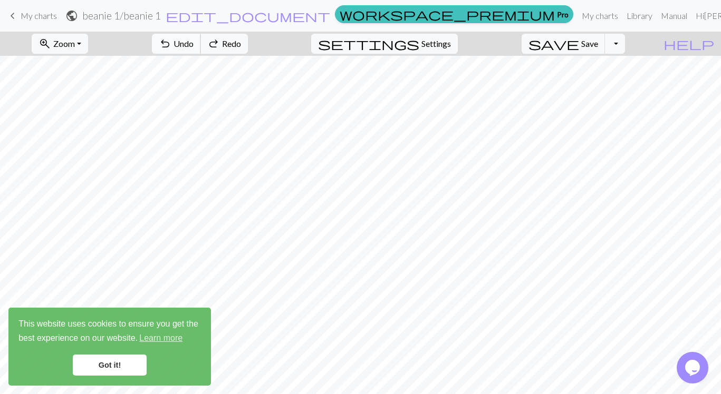
click at [194, 41] on span "Undo" at bounding box center [183, 43] width 20 height 10
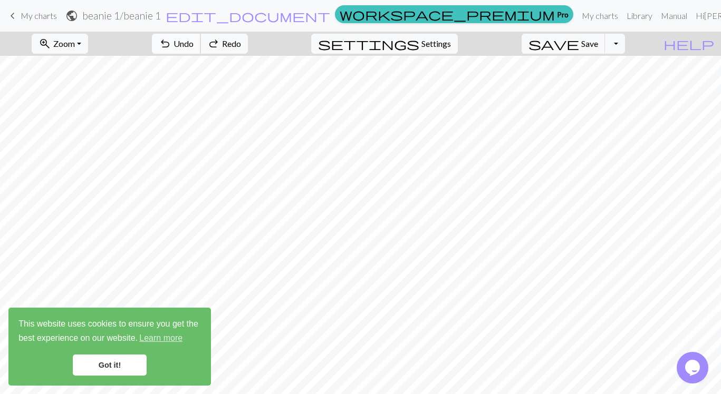
click at [194, 41] on span "Undo" at bounding box center [183, 43] width 20 height 10
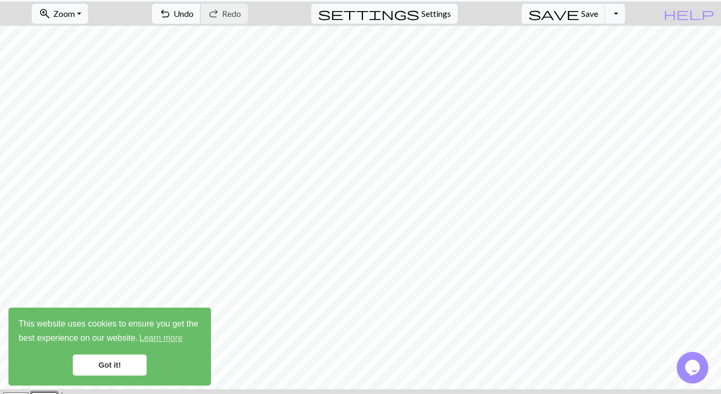
scroll to position [7, 0]
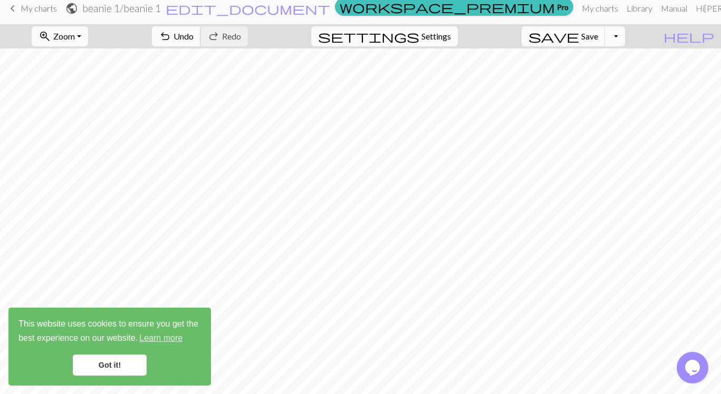
click at [194, 34] on span "Undo" at bounding box center [183, 36] width 20 height 10
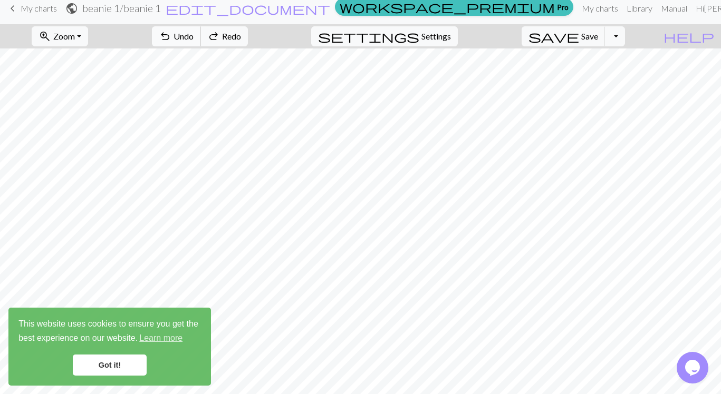
click at [194, 34] on span "Undo" at bounding box center [183, 36] width 20 height 10
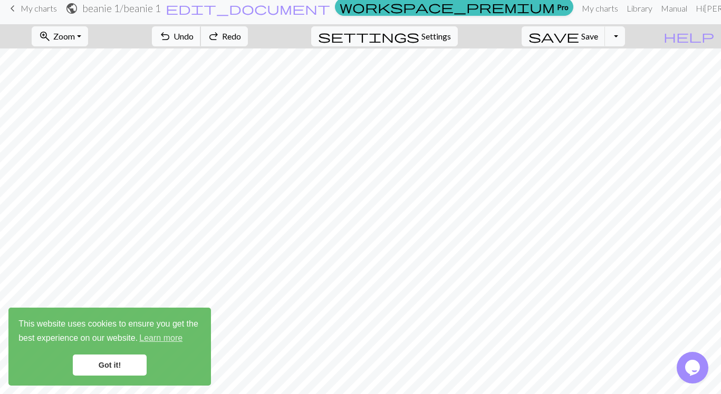
click at [194, 34] on span "Undo" at bounding box center [183, 36] width 20 height 10
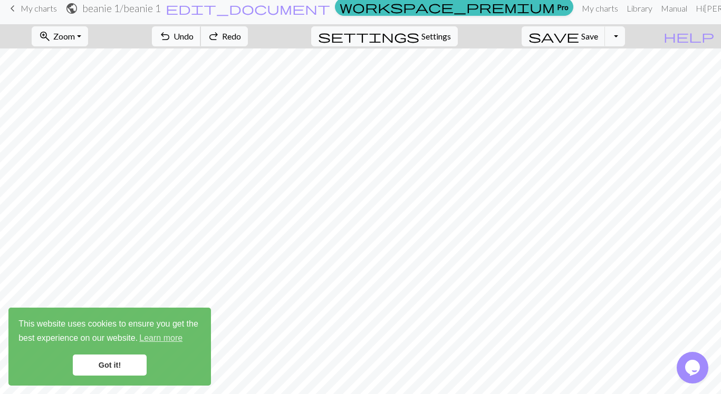
click at [194, 34] on span "Undo" at bounding box center [183, 36] width 20 height 10
click at [101, 362] on link "Got it!" at bounding box center [110, 365] width 74 height 21
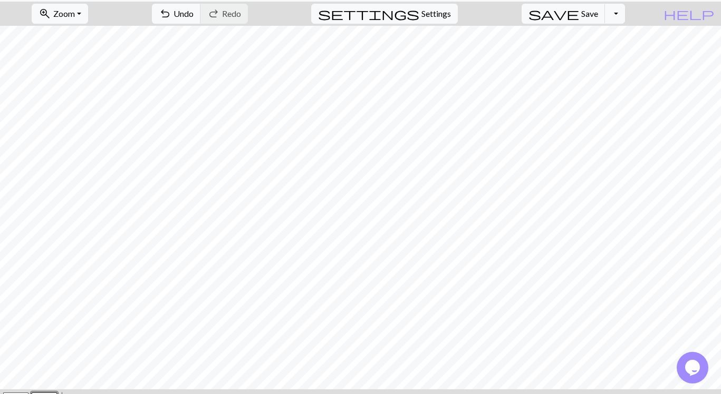
scroll to position [0, 0]
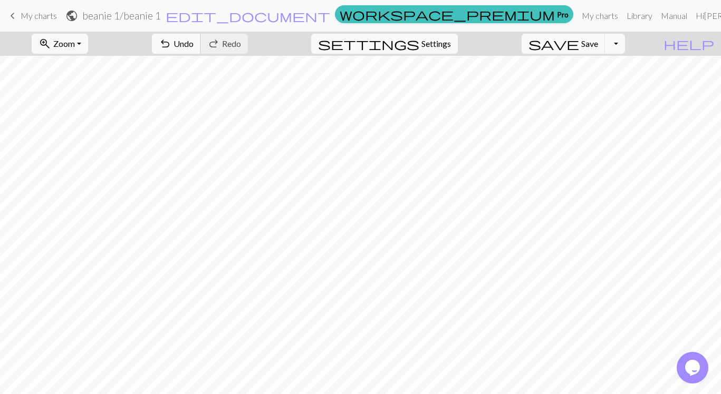
click at [194, 42] on span "Undo" at bounding box center [183, 43] width 20 height 10
click at [194, 43] on span "Undo" at bounding box center [183, 43] width 20 height 10
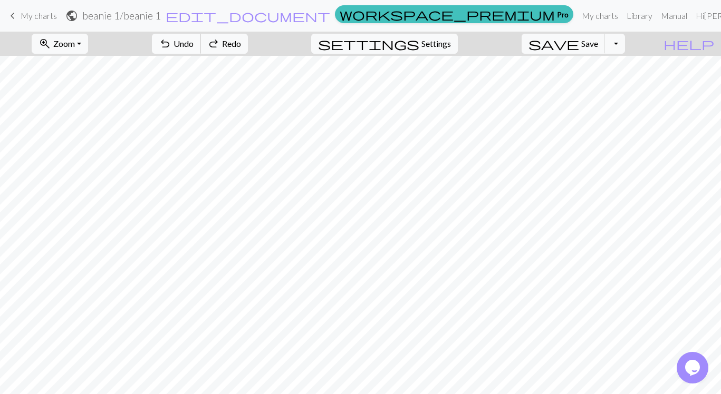
click at [194, 43] on span "Undo" at bounding box center [183, 43] width 20 height 10
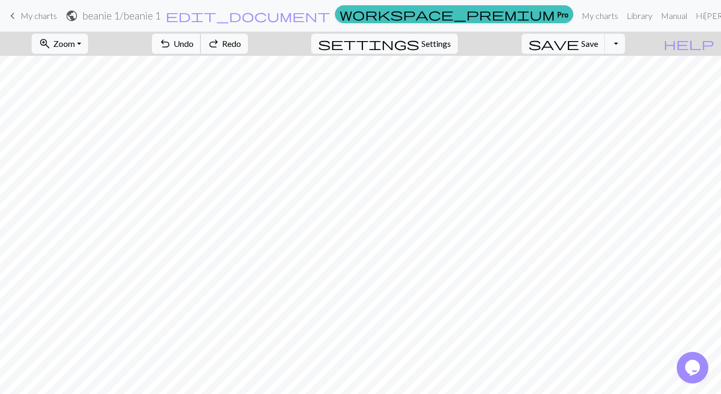
click at [194, 43] on span "Undo" at bounding box center [183, 43] width 20 height 10
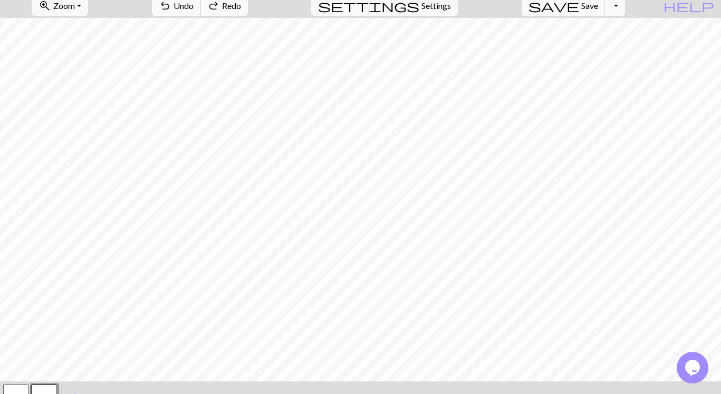
scroll to position [83, 0]
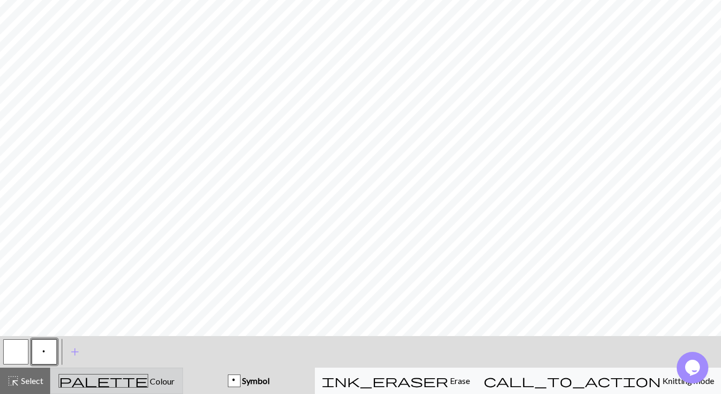
click at [128, 379] on icon "palette" at bounding box center [104, 381] width 90 height 14
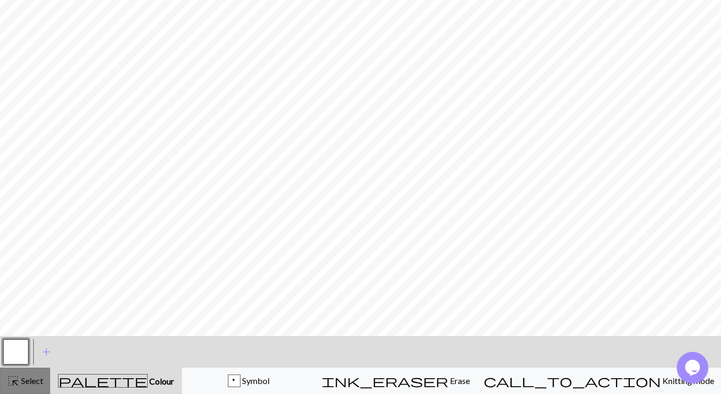
click at [25, 379] on span "Select" at bounding box center [32, 381] width 24 height 10
click at [13, 378] on span "highlight_alt" at bounding box center [13, 381] width 13 height 15
click at [26, 381] on span "Select" at bounding box center [32, 381] width 24 height 10
click at [123, 378] on span "palette" at bounding box center [103, 381] width 89 height 15
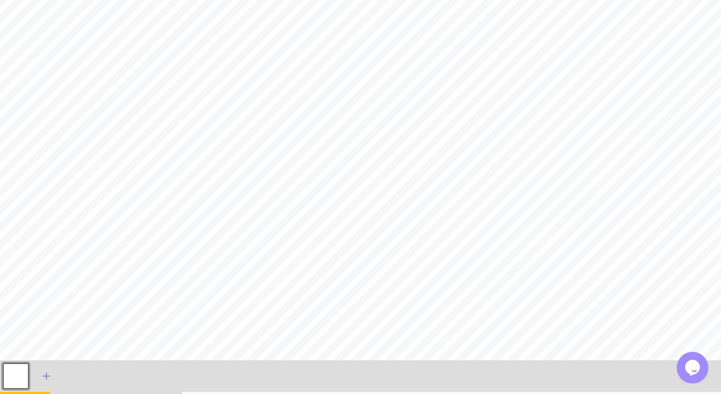
click at [46, 369] on span "add" at bounding box center [46, 376] width 13 height 15
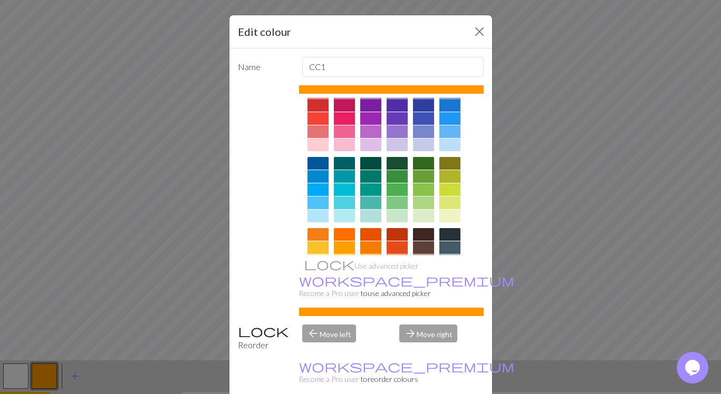
scroll to position [5, 0]
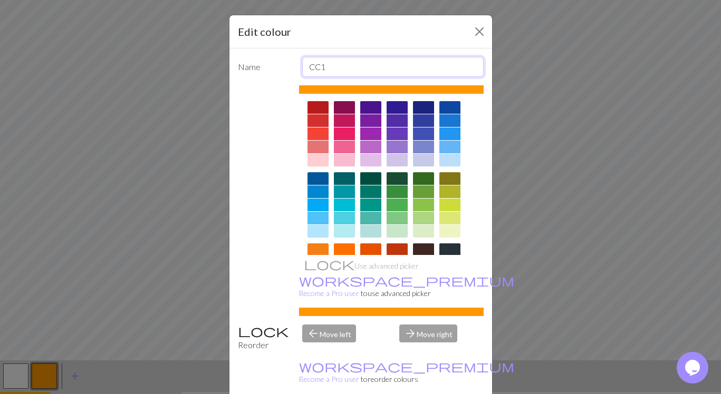
click at [327, 66] on input "CC1" at bounding box center [392, 67] width 181 height 20
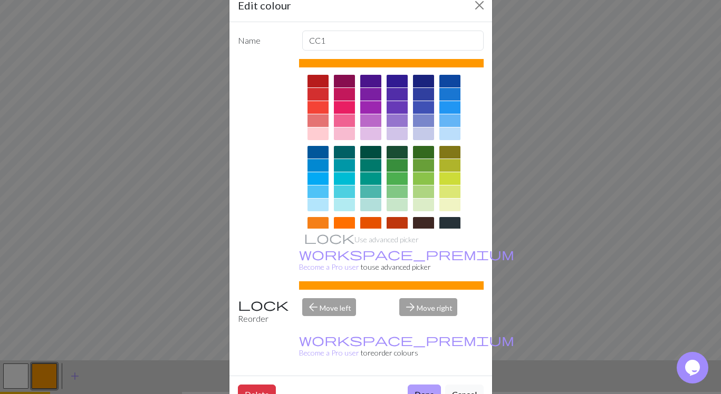
click at [421, 385] on button "Done" at bounding box center [424, 395] width 33 height 20
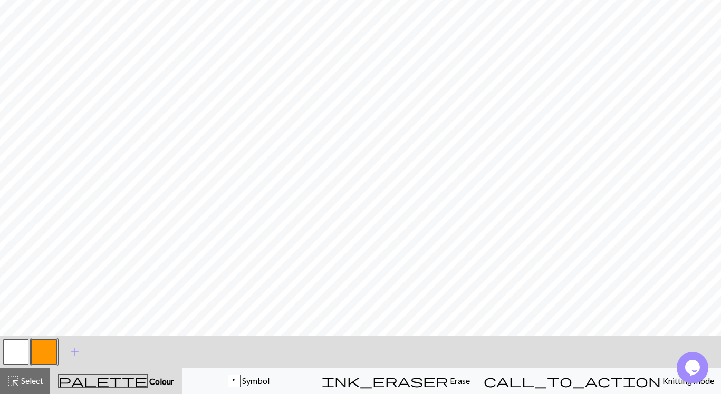
scroll to position [0, 0]
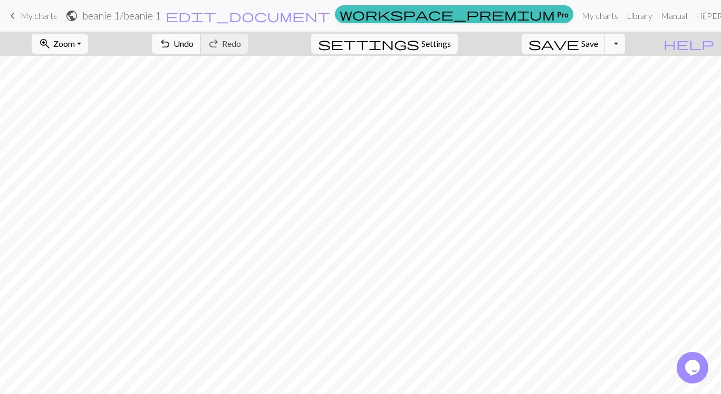
click at [194, 39] on span "Undo" at bounding box center [183, 43] width 20 height 10
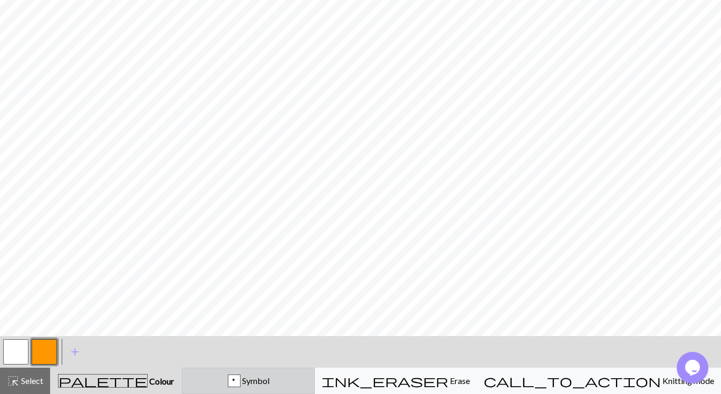
click at [269, 378] on span "Symbol" at bounding box center [254, 381] width 29 height 10
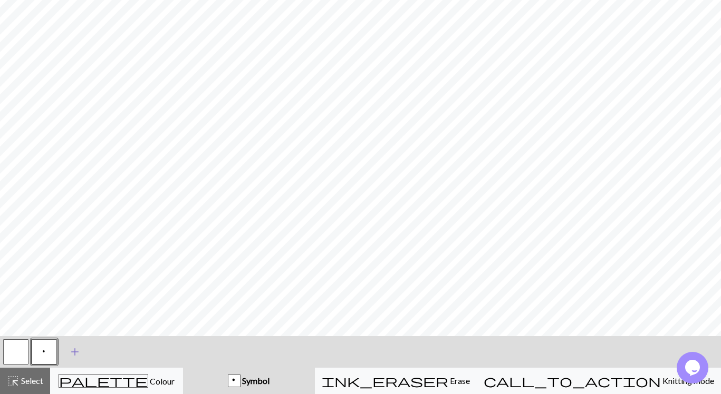
click at [74, 349] on span "add" at bounding box center [75, 352] width 13 height 15
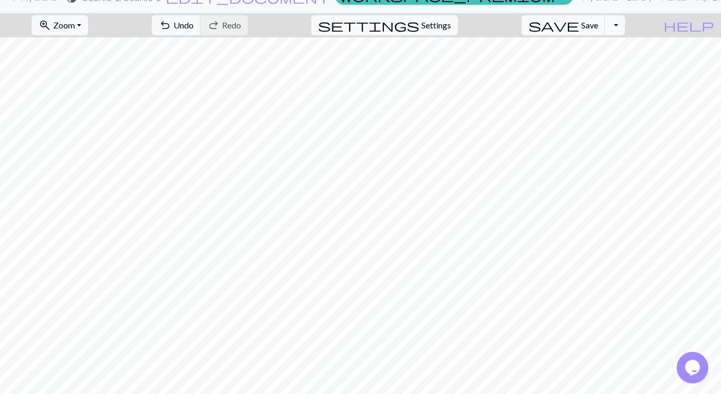
scroll to position [0, 0]
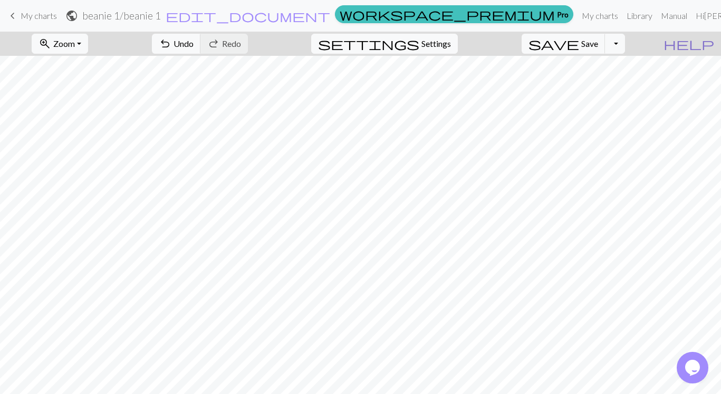
click at [707, 43] on span "help" at bounding box center [688, 43] width 51 height 15
click at [194, 40] on span "Undo" at bounding box center [183, 43] width 20 height 10
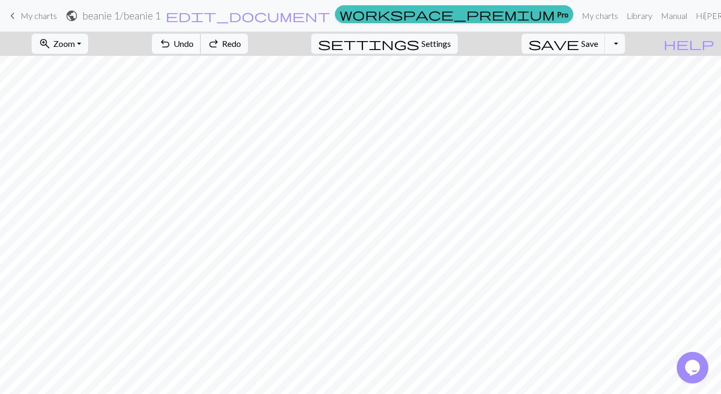
click at [194, 40] on span "Undo" at bounding box center [183, 43] width 20 height 10
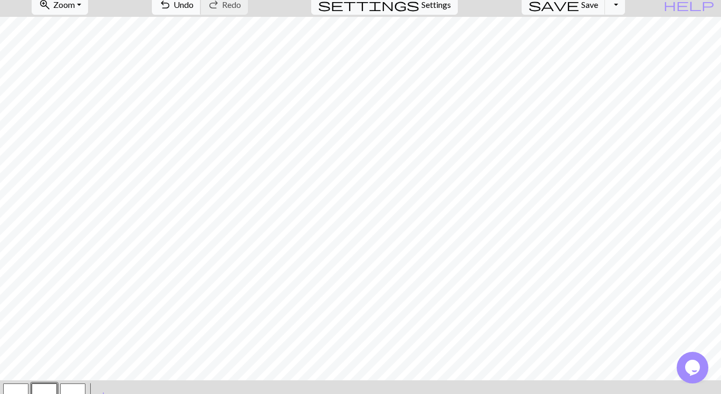
scroll to position [34, 0]
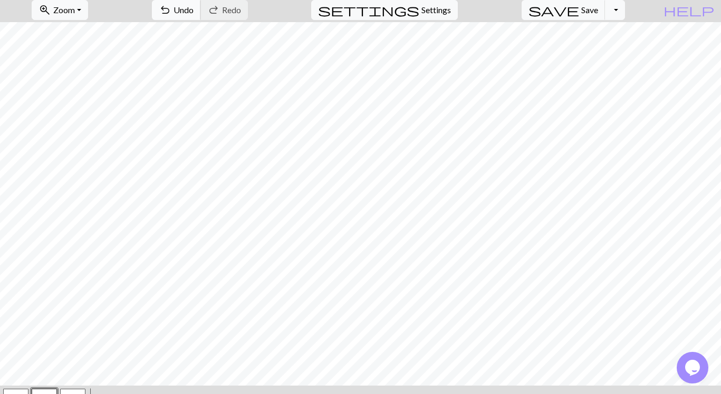
click at [194, 11] on span "Undo" at bounding box center [183, 10] width 20 height 10
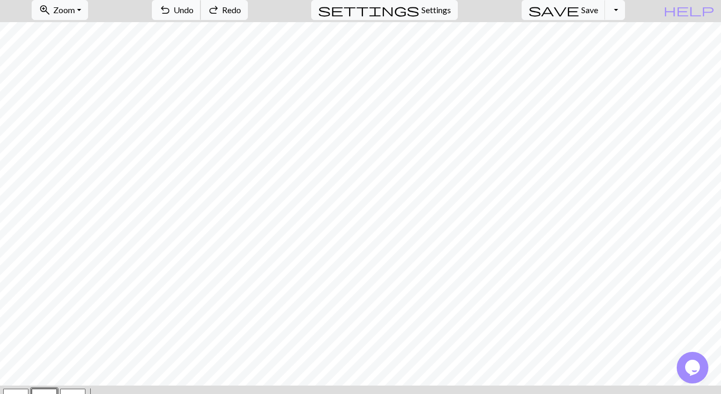
click at [194, 11] on span "Undo" at bounding box center [183, 10] width 20 height 10
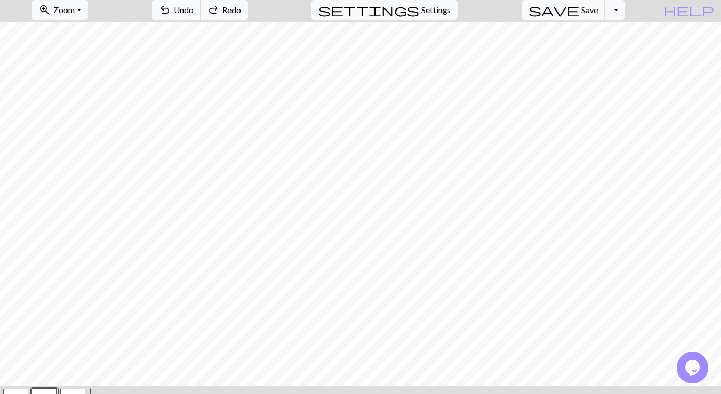
click at [194, 11] on span "Undo" at bounding box center [183, 10] width 20 height 10
click at [194, 8] on span "Undo" at bounding box center [183, 10] width 20 height 10
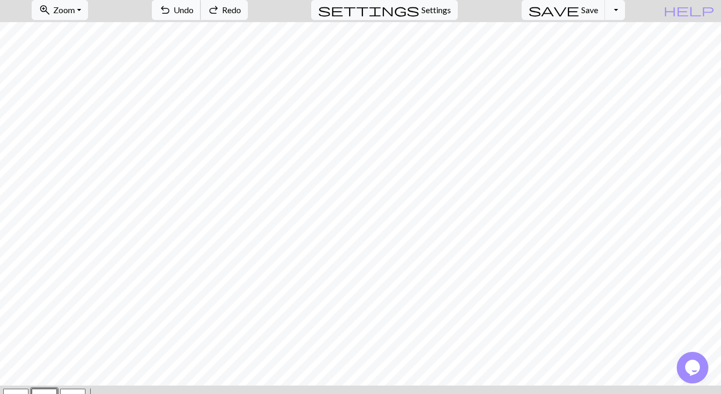
click at [194, 8] on span "Undo" at bounding box center [183, 10] width 20 height 10
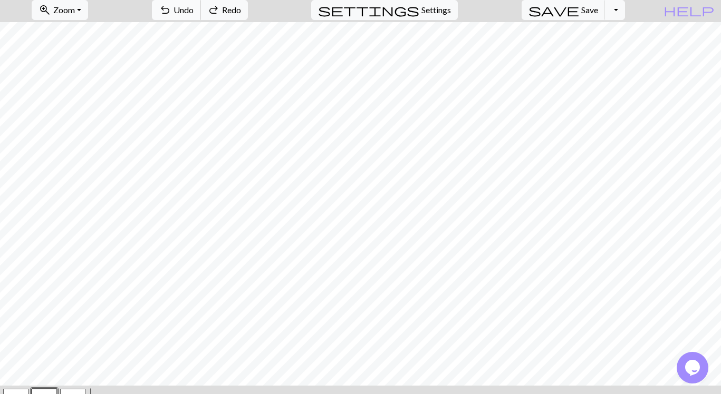
click at [194, 8] on span "Undo" at bounding box center [183, 10] width 20 height 10
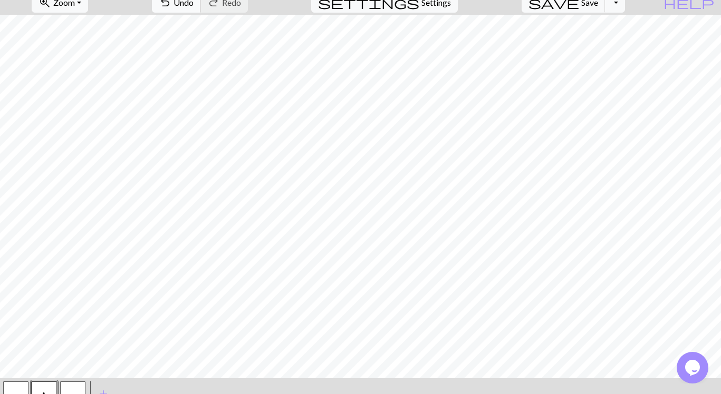
click at [194, 4] on span "Undo" at bounding box center [183, 2] width 20 height 10
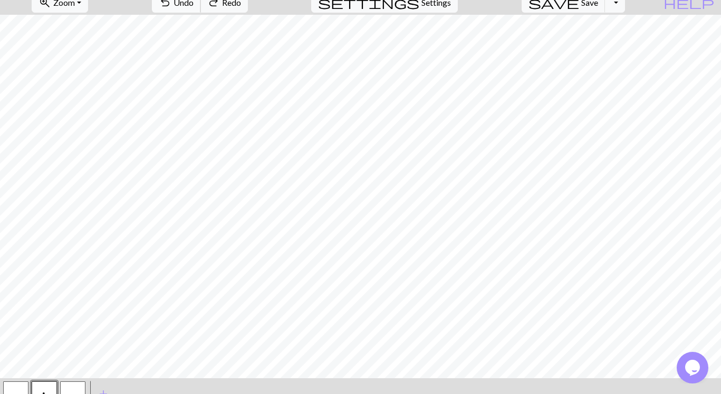
click at [194, 4] on span "Undo" at bounding box center [183, 2] width 20 height 10
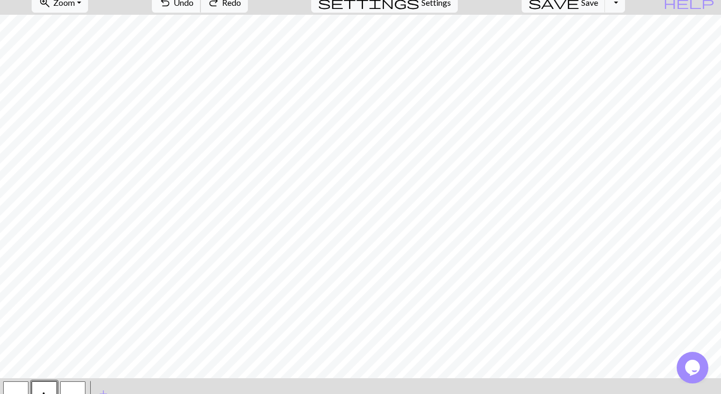
click at [194, 4] on span "Undo" at bounding box center [183, 2] width 20 height 10
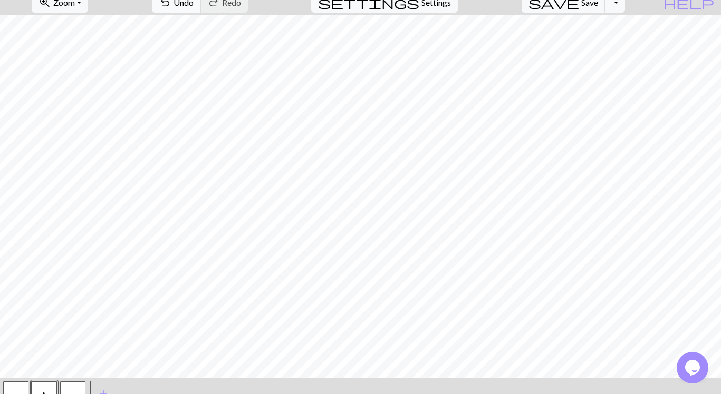
scroll to position [0, 0]
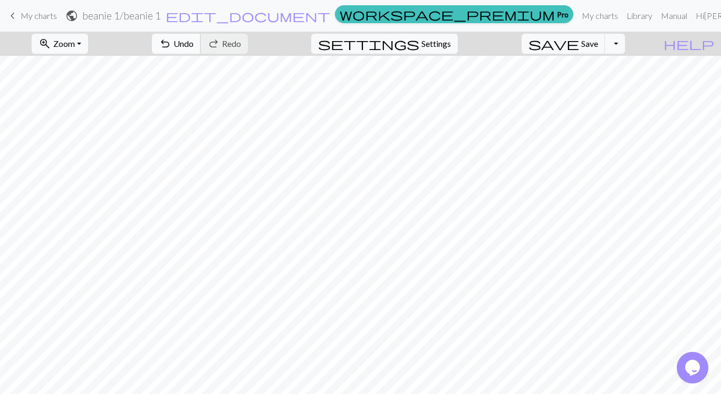
click at [194, 42] on span "Undo" at bounding box center [183, 43] width 20 height 10
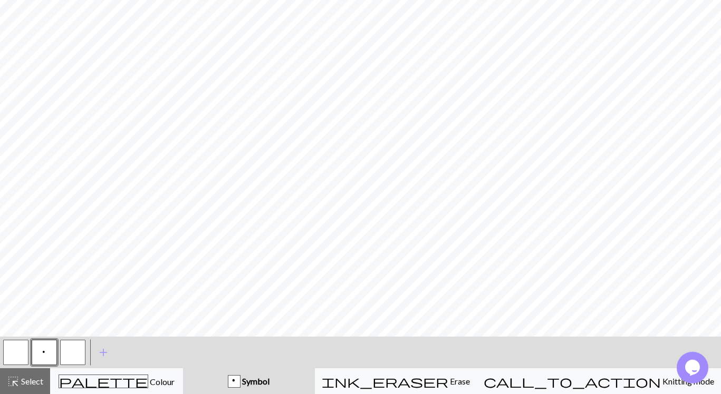
scroll to position [83, 0]
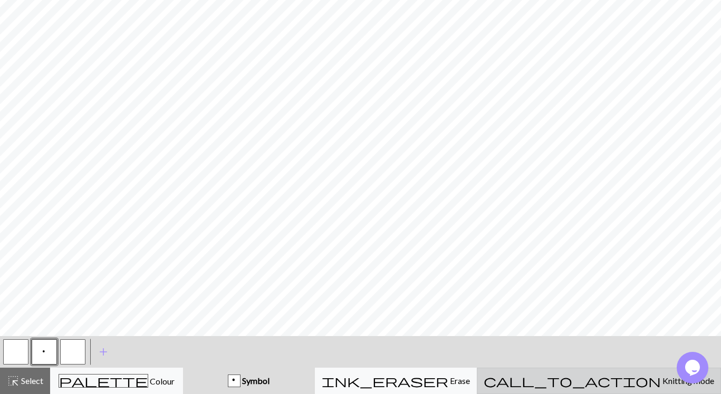
click at [661, 379] on span "Knitting mode" at bounding box center [687, 381] width 53 height 10
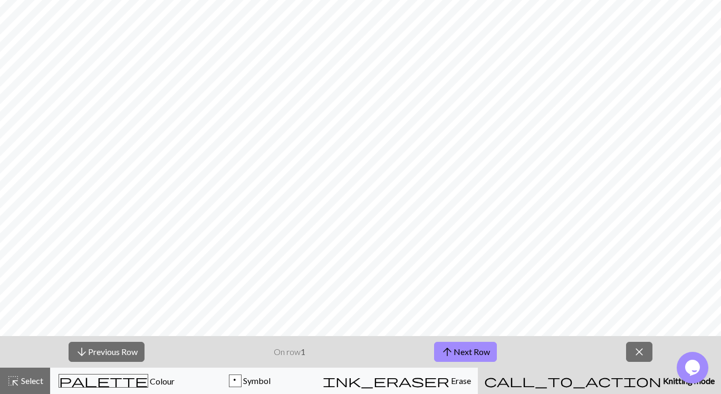
click at [661, 379] on span "Knitting mode" at bounding box center [687, 381] width 53 height 10
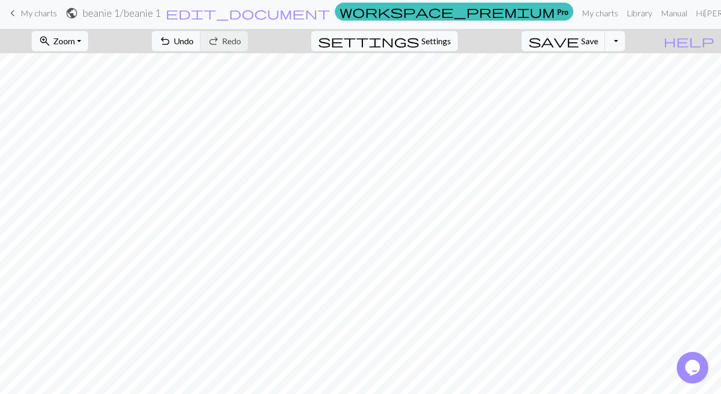
scroll to position [0, 0]
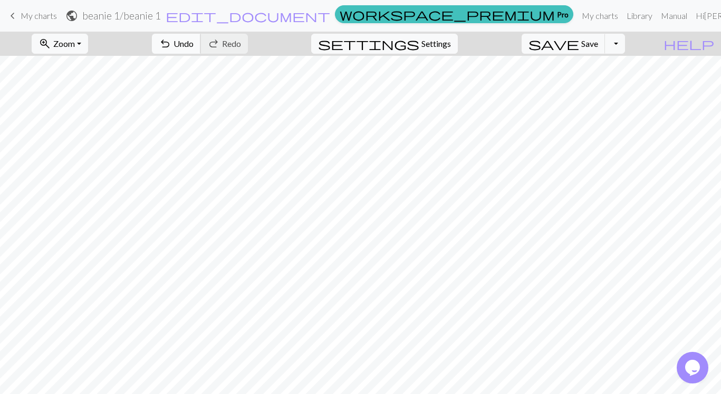
click at [194, 42] on span "Undo" at bounding box center [183, 43] width 20 height 10
click at [194, 41] on span "Undo" at bounding box center [183, 43] width 20 height 10
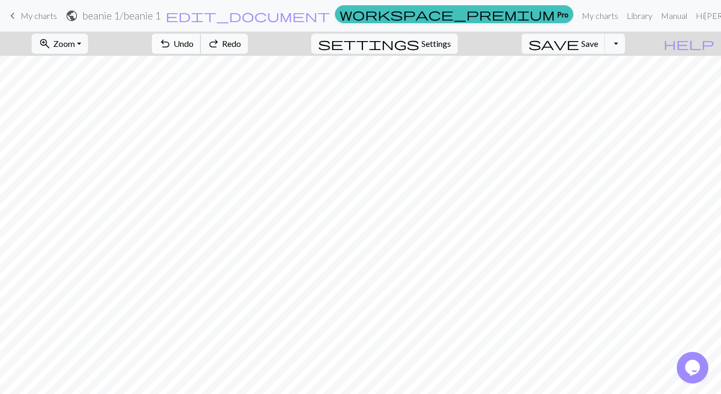
click at [194, 41] on span "Undo" at bounding box center [183, 43] width 20 height 10
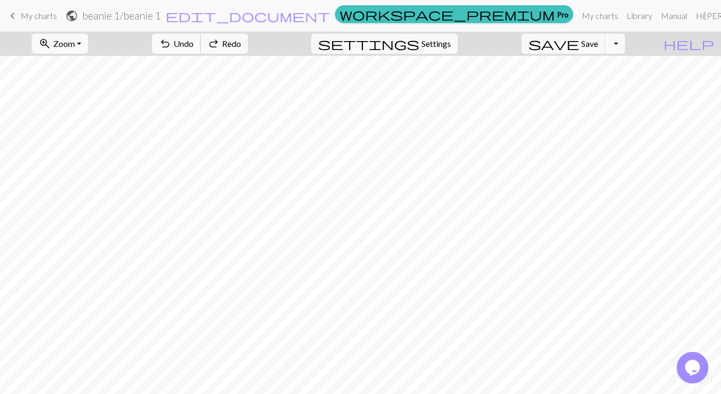
click at [194, 41] on span "Undo" at bounding box center [183, 43] width 20 height 10
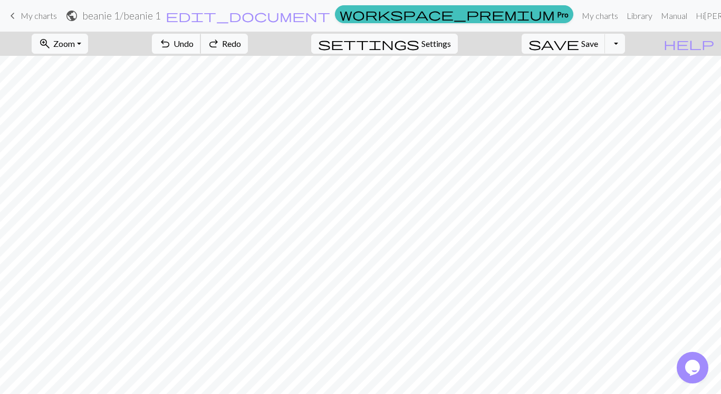
click at [194, 41] on span "Undo" at bounding box center [183, 43] width 20 height 10
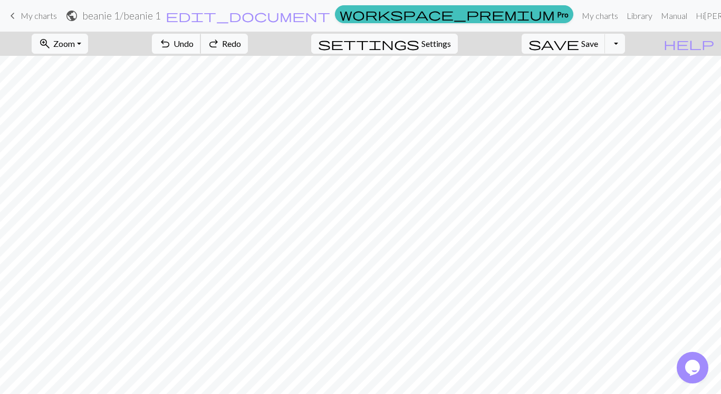
click at [194, 41] on span "Undo" at bounding box center [183, 43] width 20 height 10
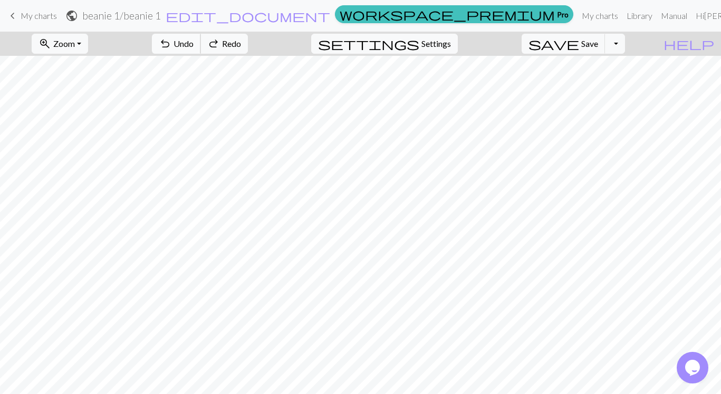
click at [194, 41] on span "Undo" at bounding box center [183, 43] width 20 height 10
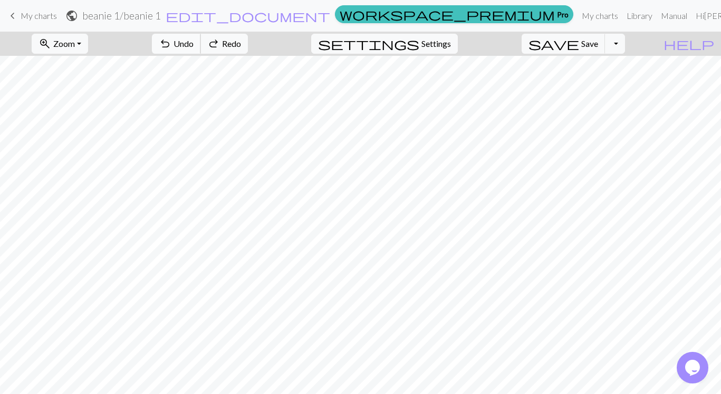
click at [194, 41] on span "Undo" at bounding box center [183, 43] width 20 height 10
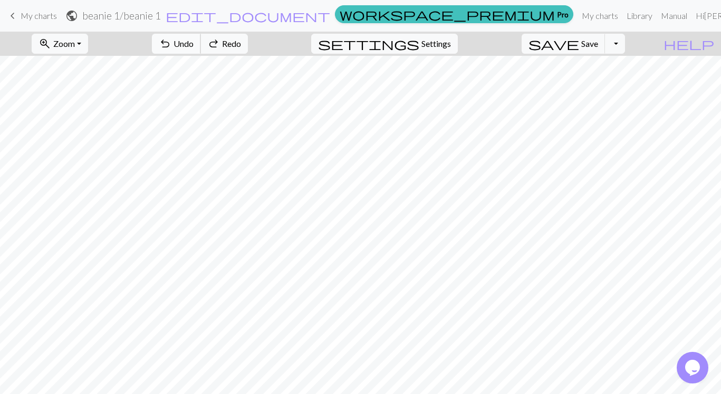
click at [194, 41] on span "Undo" at bounding box center [183, 43] width 20 height 10
click at [194, 42] on span "Undo" at bounding box center [183, 43] width 20 height 10
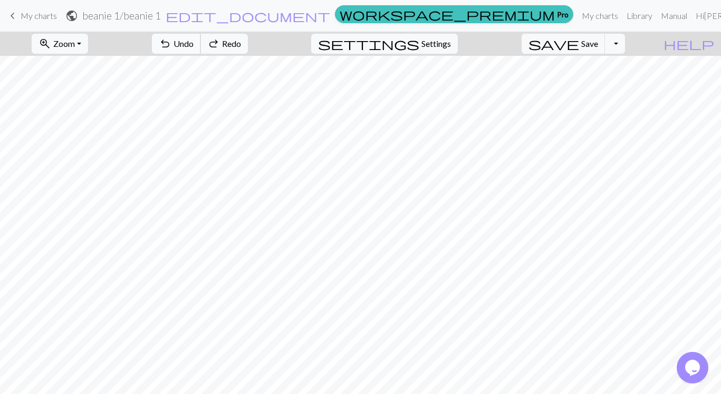
click at [194, 42] on span "Undo" at bounding box center [183, 43] width 20 height 10
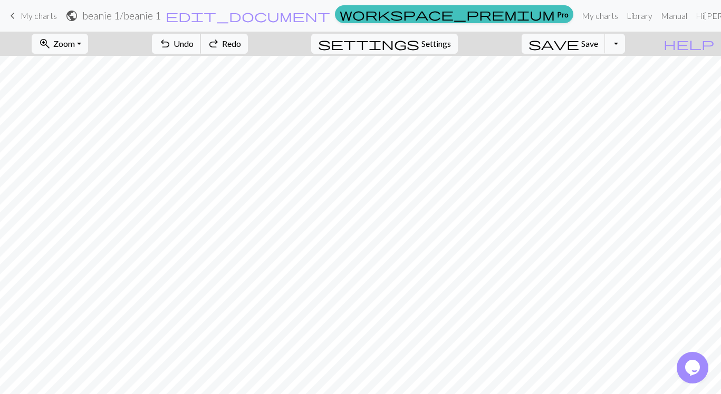
click at [194, 42] on span "Undo" at bounding box center [183, 43] width 20 height 10
click at [241, 42] on div "undo Undo Undo redo Redo Redo" at bounding box center [200, 44] width 112 height 24
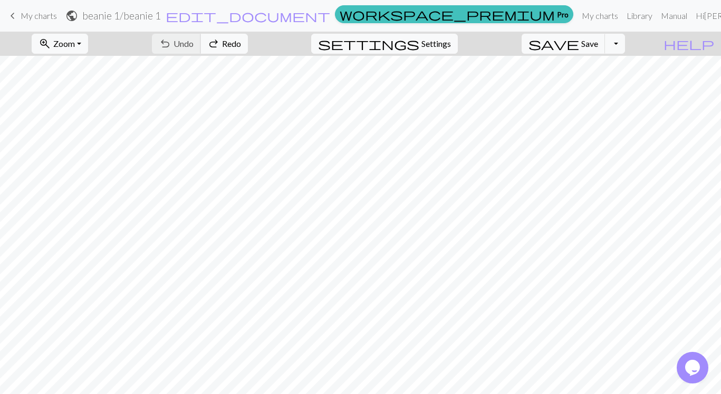
click at [241, 42] on div "undo Undo Undo redo Redo Redo" at bounding box center [200, 44] width 112 height 24
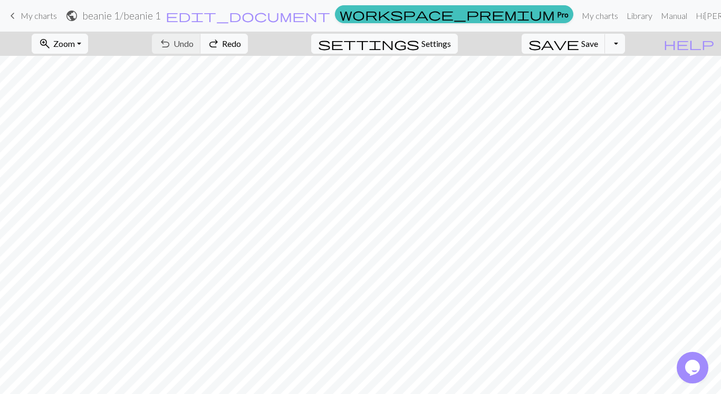
click at [241, 42] on div "undo Undo Undo redo Redo Redo" at bounding box center [200, 44] width 112 height 24
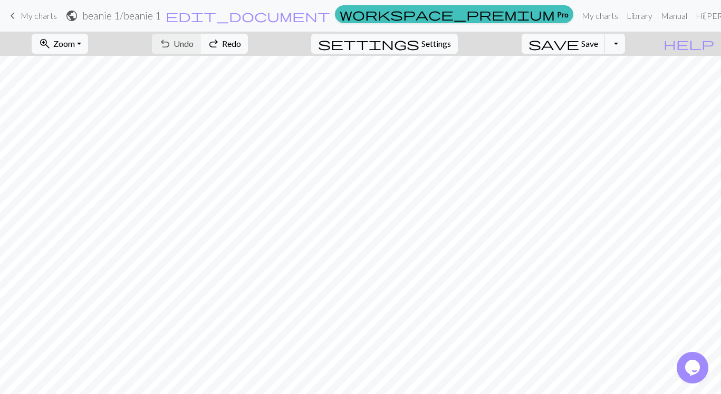
click at [241, 42] on div "undo Undo Undo redo Redo Redo" at bounding box center [200, 44] width 112 height 24
click at [240, 42] on div "undo Undo Undo redo Redo Redo" at bounding box center [200, 44] width 112 height 24
click at [240, 45] on div "undo Undo Undo redo Redo Redo" at bounding box center [200, 44] width 112 height 24
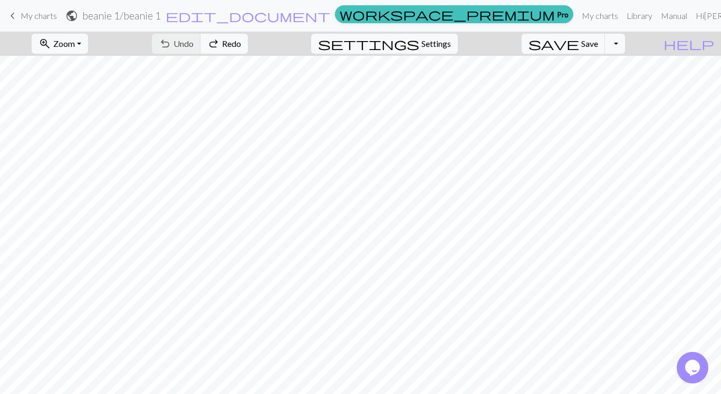
click at [240, 45] on div "undo Undo Undo redo Redo Redo" at bounding box center [200, 44] width 112 height 24
click at [241, 44] on div "undo Undo Undo redo Redo Redo" at bounding box center [200, 44] width 112 height 24
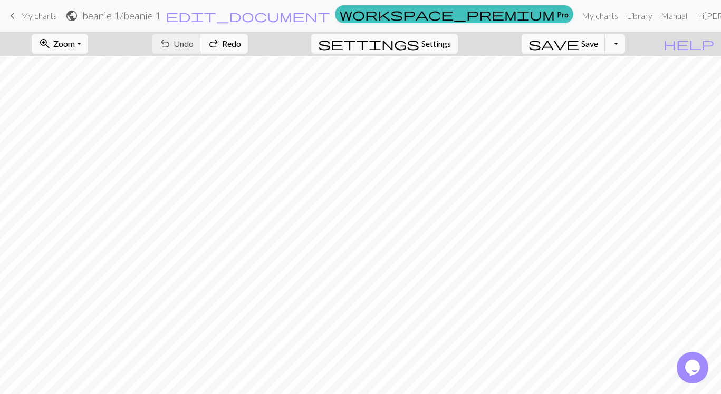
click at [241, 44] on div "undo Undo Undo redo Redo Redo" at bounding box center [200, 44] width 112 height 24
click at [241, 41] on div "undo Undo Undo redo Redo Redo" at bounding box center [200, 44] width 112 height 24
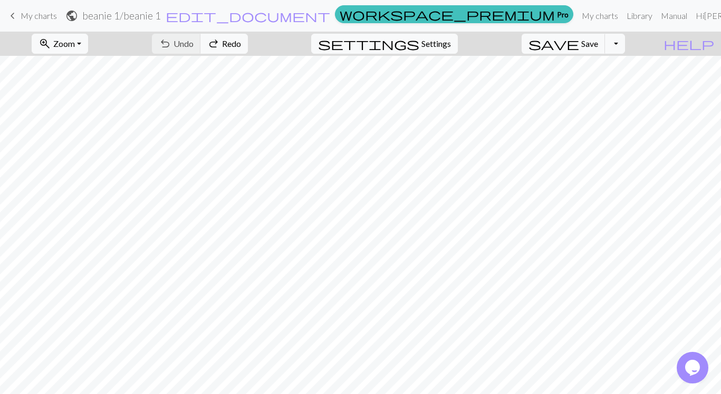
click at [241, 41] on div "undo Undo Undo redo Redo Redo" at bounding box center [200, 44] width 112 height 24
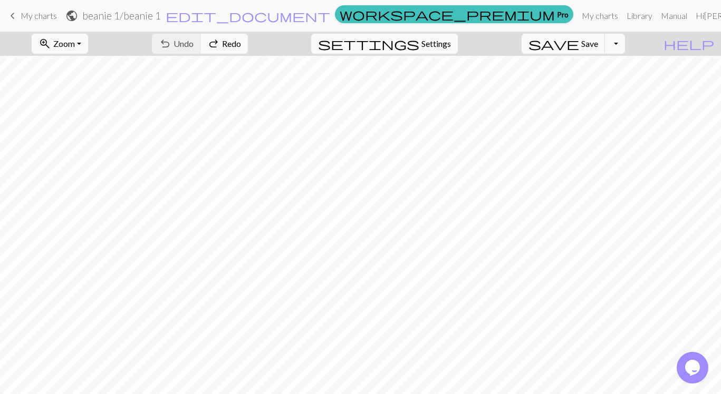
click at [228, 43] on div "undo Undo Undo redo Redo Redo" at bounding box center [200, 44] width 112 height 24
click at [194, 42] on span "Undo" at bounding box center [183, 43] width 20 height 10
click at [194, 41] on span "Undo" at bounding box center [183, 43] width 20 height 10
click at [246, 41] on div "undo Undo Undo redo Redo Redo" at bounding box center [200, 44] width 112 height 24
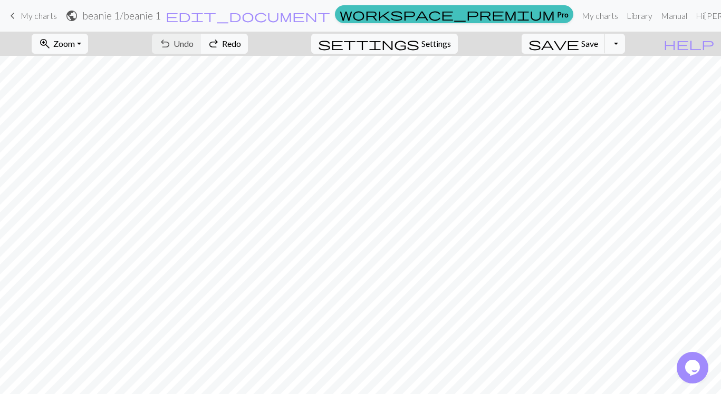
click at [246, 41] on div "undo Undo Undo redo Redo Redo" at bounding box center [200, 44] width 112 height 24
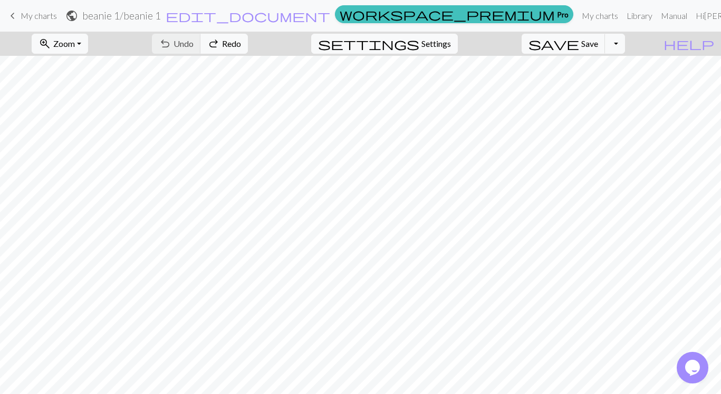
click at [246, 41] on div "undo Undo Undo redo Redo Redo" at bounding box center [200, 44] width 112 height 24
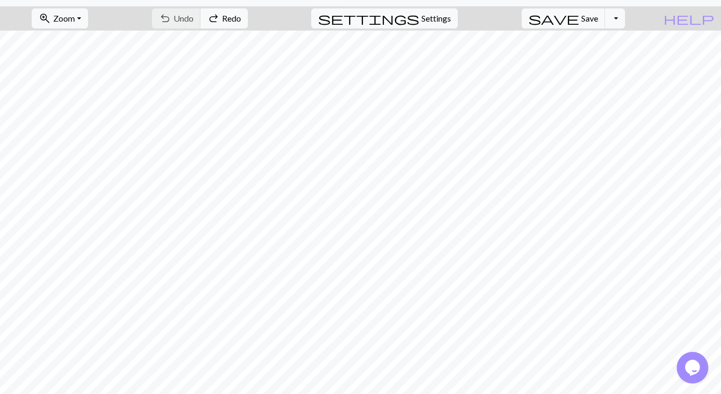
scroll to position [26, 0]
click at [239, 17] on div "undo Undo Undo redo Redo Redo" at bounding box center [200, 18] width 112 height 24
click at [239, 18] on div "undo Undo Undo redo Redo Redo" at bounding box center [200, 18] width 112 height 24
click at [239, 17] on div "undo Undo Undo redo Redo Redo" at bounding box center [200, 18] width 112 height 24
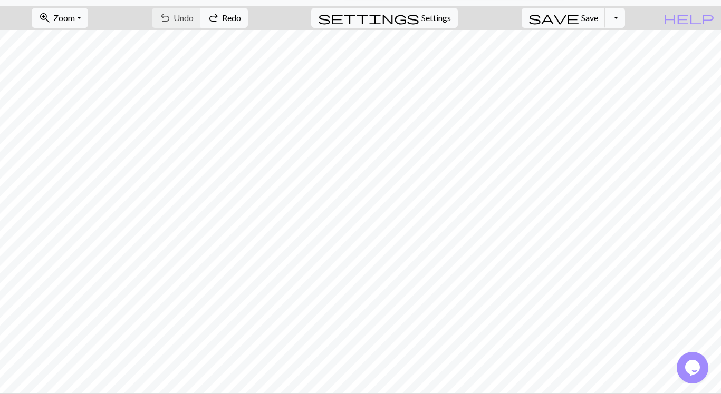
click at [239, 17] on div "undo Undo Undo redo Redo Redo" at bounding box center [200, 18] width 112 height 24
click at [240, 17] on div "undo Undo Undo redo Redo Redo" at bounding box center [200, 18] width 112 height 24
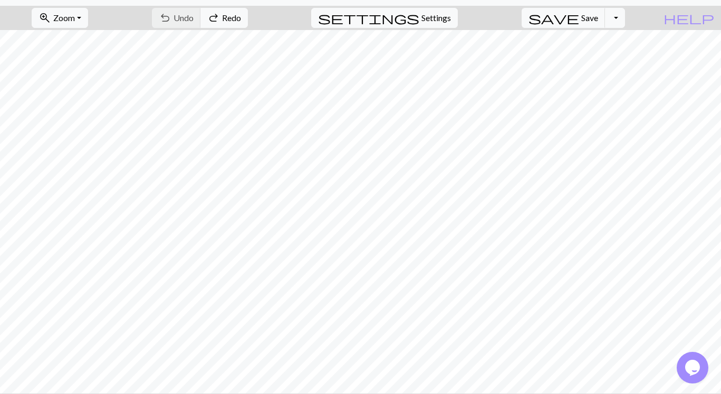
click at [240, 17] on div "undo Undo Undo redo Redo Redo" at bounding box center [200, 18] width 112 height 24
click at [236, 18] on div "undo Undo Undo redo Redo Redo" at bounding box center [200, 18] width 112 height 24
click at [242, 16] on div "undo Undo Undo redo Redo Redo" at bounding box center [200, 18] width 112 height 24
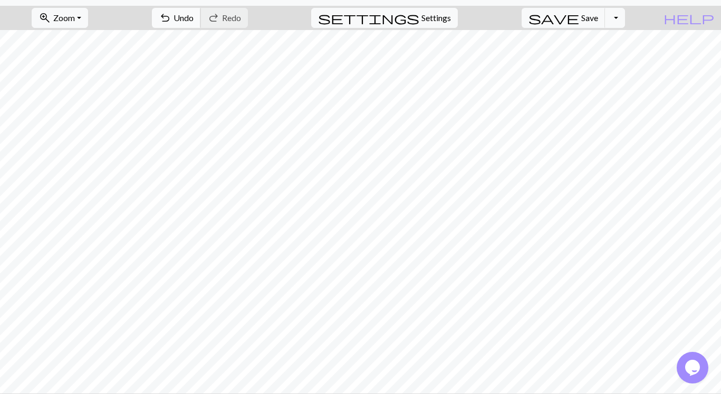
click at [194, 15] on span "Undo" at bounding box center [183, 18] width 20 height 10
click at [236, 15] on div "undo Undo Undo redo Redo Redo" at bounding box center [200, 18] width 112 height 24
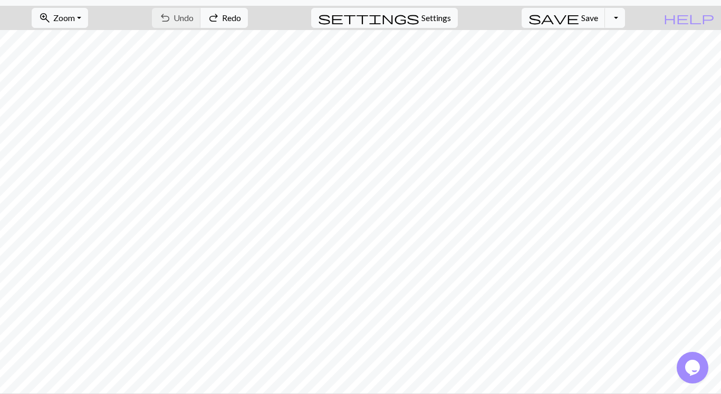
click at [236, 15] on div "undo Undo Undo redo Redo Redo" at bounding box center [200, 18] width 112 height 24
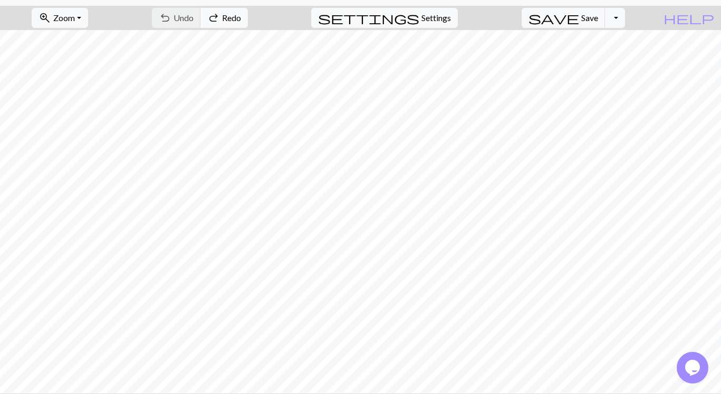
click at [236, 15] on div "undo Undo Undo redo Redo Redo" at bounding box center [200, 18] width 112 height 24
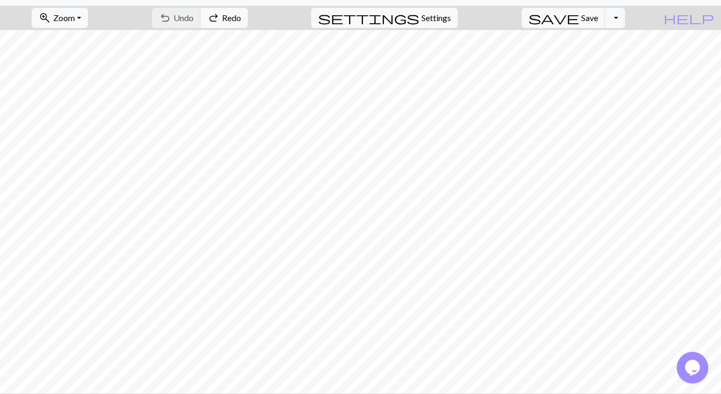
scroll to position [83, 0]
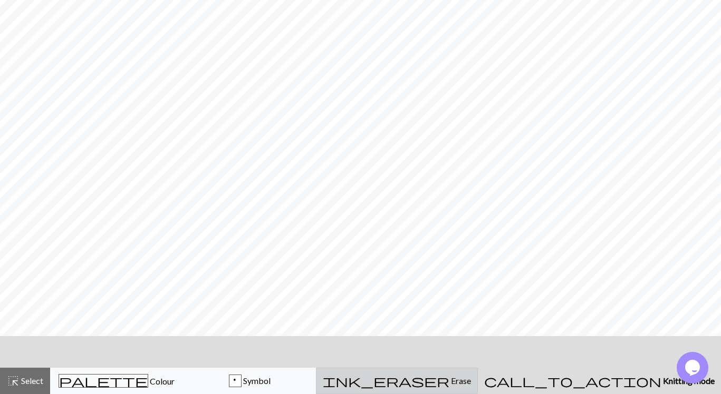
click at [471, 378] on span "Erase" at bounding box center [460, 381] width 22 height 10
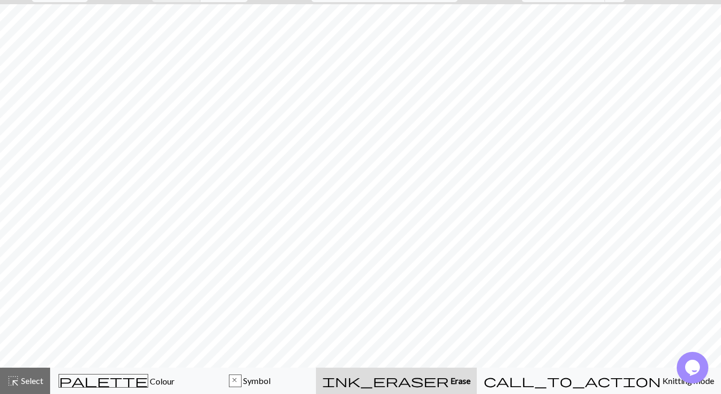
scroll to position [52, 0]
click at [270, 379] on span "Symbol" at bounding box center [255, 381] width 29 height 10
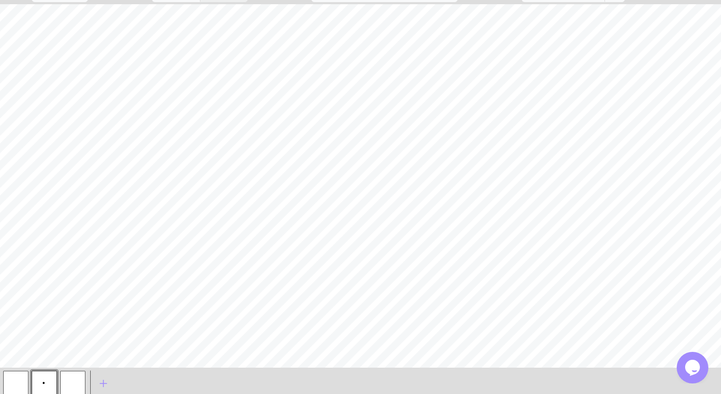
scroll to position [83, 0]
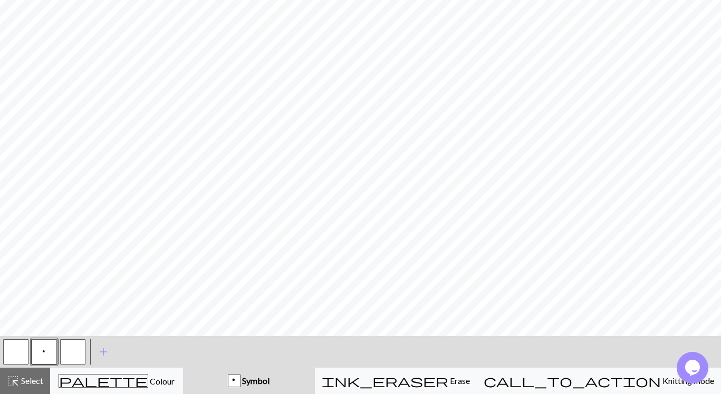
click at [269, 379] on span "Symbol" at bounding box center [254, 381] width 29 height 10
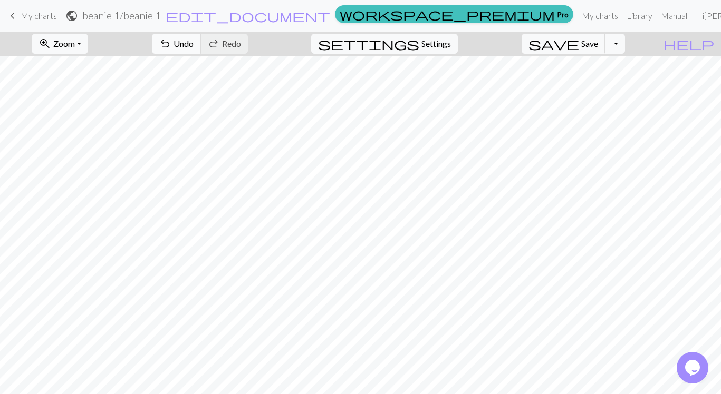
click at [194, 41] on span "Undo" at bounding box center [183, 43] width 20 height 10
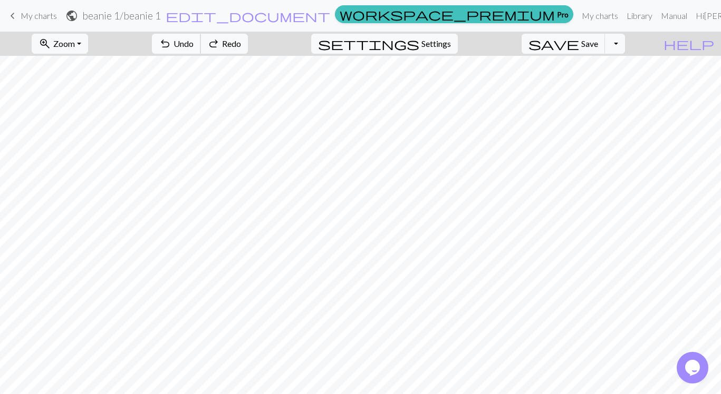
click at [194, 41] on span "Undo" at bounding box center [183, 43] width 20 height 10
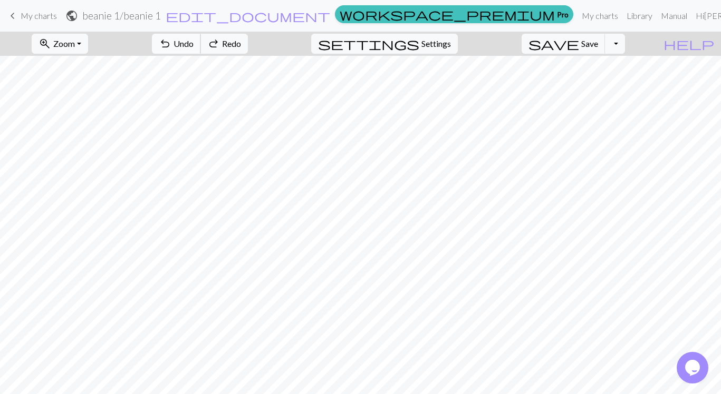
click at [194, 41] on span "Undo" at bounding box center [183, 43] width 20 height 10
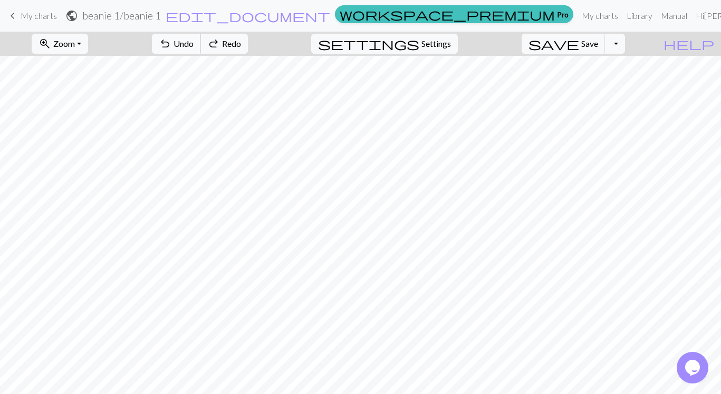
click at [194, 41] on span "Undo" at bounding box center [183, 43] width 20 height 10
click at [240, 41] on div "undo Undo Undo redo Redo Redo" at bounding box center [200, 44] width 112 height 24
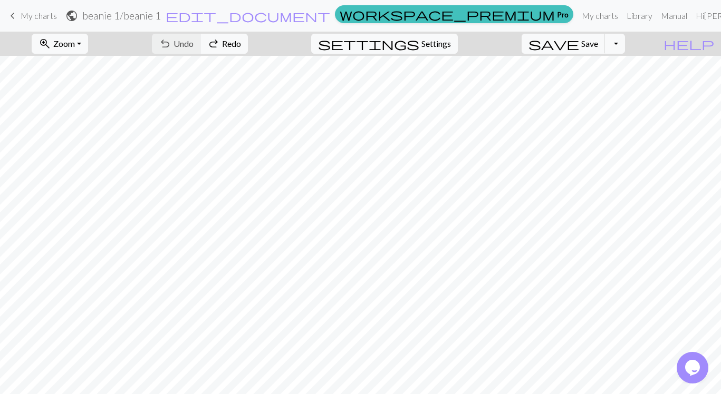
click at [240, 41] on div "undo Undo Undo redo Redo Redo" at bounding box center [200, 44] width 112 height 24
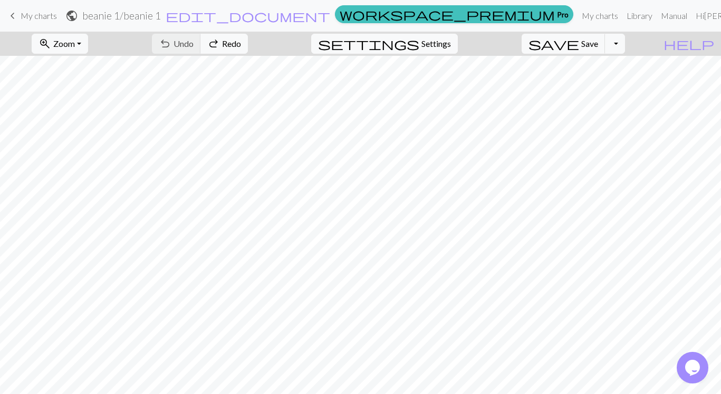
click at [240, 41] on div "undo Undo Undo redo Redo Redo" at bounding box center [200, 44] width 112 height 24
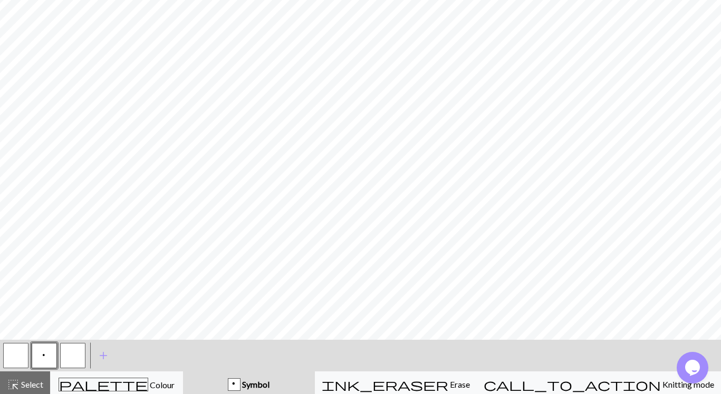
scroll to position [80, 0]
click at [20, 383] on span "Select" at bounding box center [32, 384] width 24 height 10
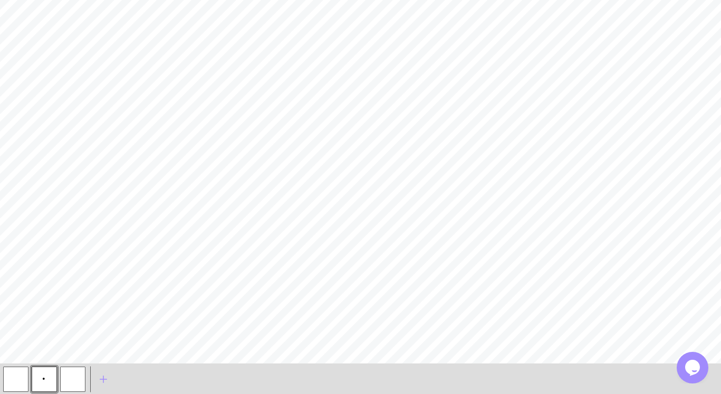
scroll to position [0, 0]
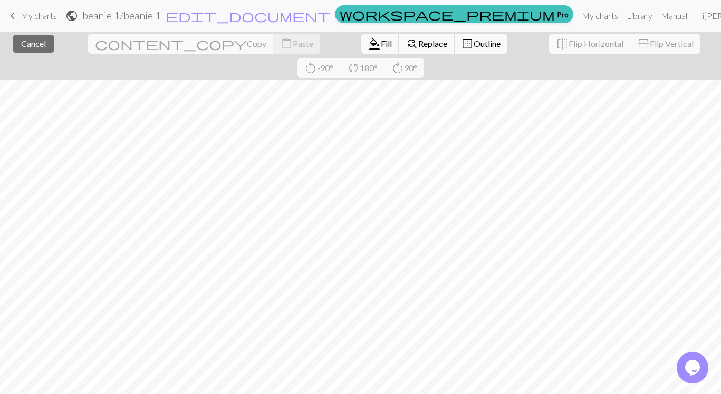
click at [418, 43] on span "Replace" at bounding box center [432, 43] width 29 height 10
click at [265, 43] on p "Find and replace lets you conditionally edit many stitches at once e.g. change …" at bounding box center [361, 43] width 246 height 25
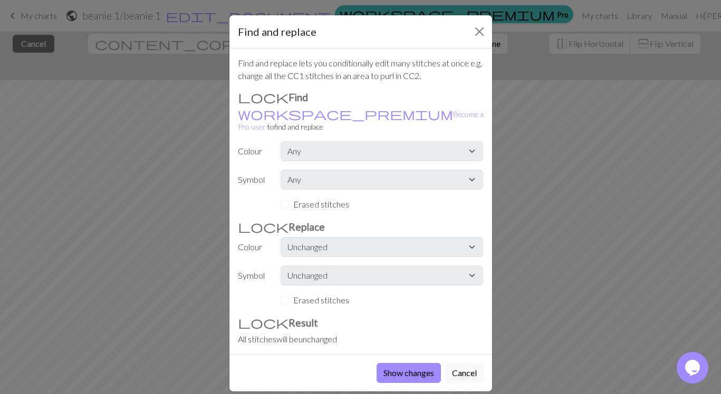
click at [265, 43] on form "Find and replace Find and replace lets you conditionally edit many stitches at …" at bounding box center [360, 203] width 263 height 376
click at [480, 30] on button "Close" at bounding box center [479, 31] width 17 height 17
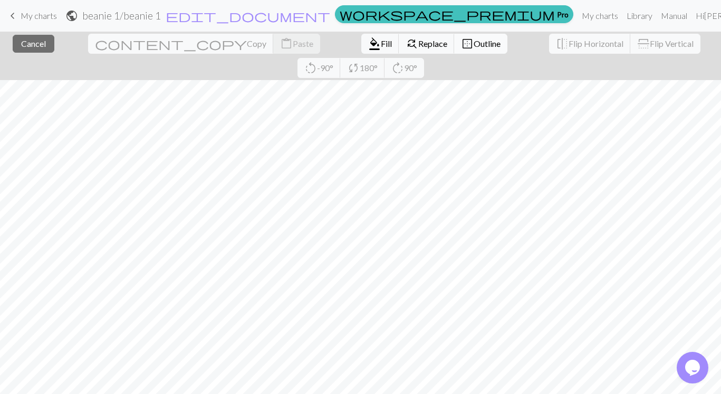
scroll to position [83, 0]
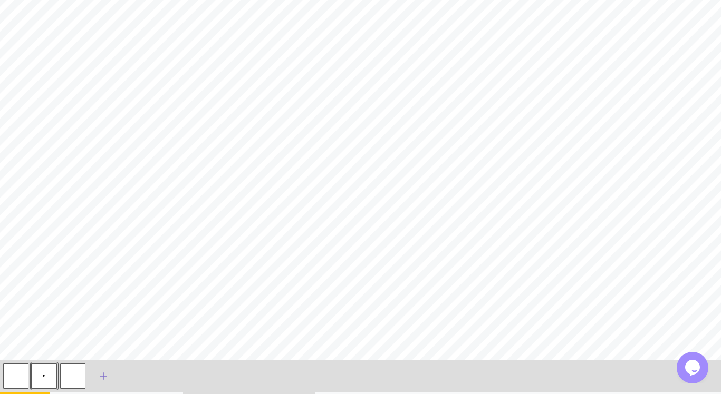
click at [103, 369] on span "add" at bounding box center [103, 376] width 13 height 15
click at [47, 364] on button "p" at bounding box center [44, 376] width 25 height 25
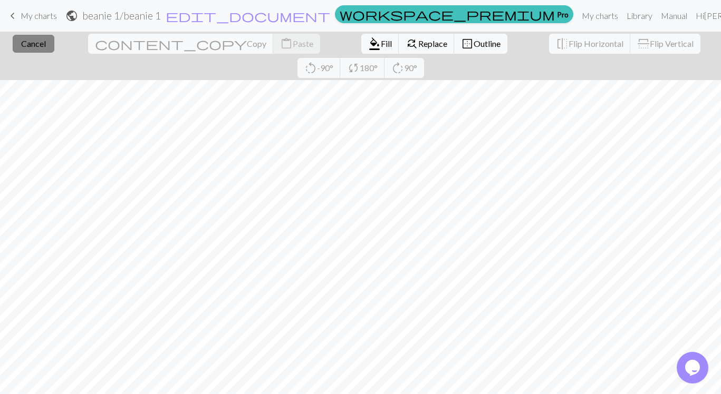
click at [32, 42] on span "Cancel" at bounding box center [33, 43] width 25 height 10
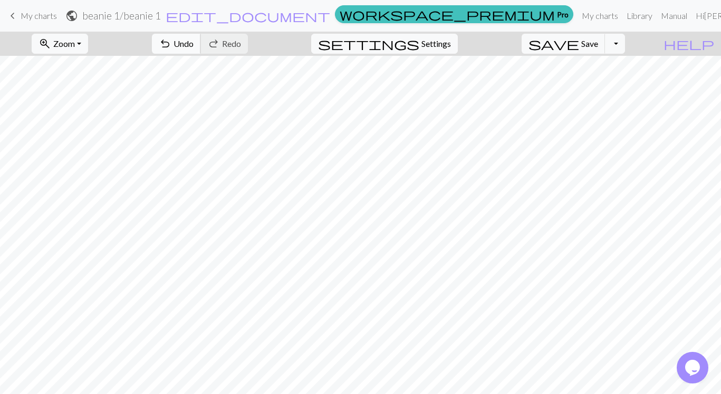
click at [194, 43] on span "Undo" at bounding box center [183, 43] width 20 height 10
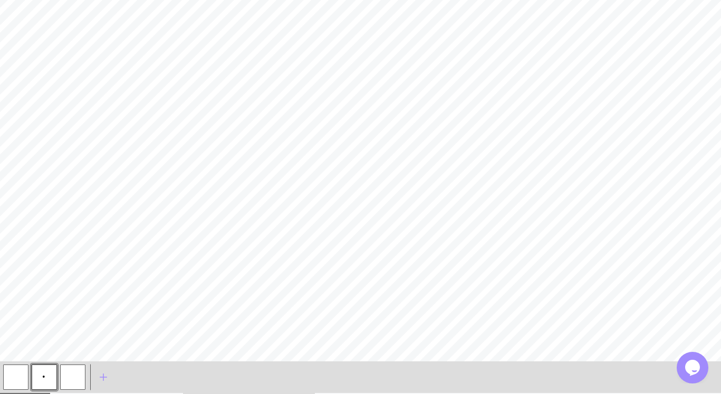
scroll to position [83, 0]
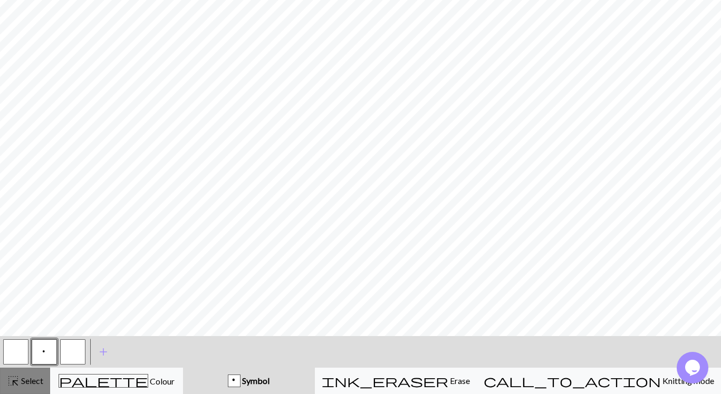
click at [25, 378] on span "Select" at bounding box center [32, 381] width 24 height 10
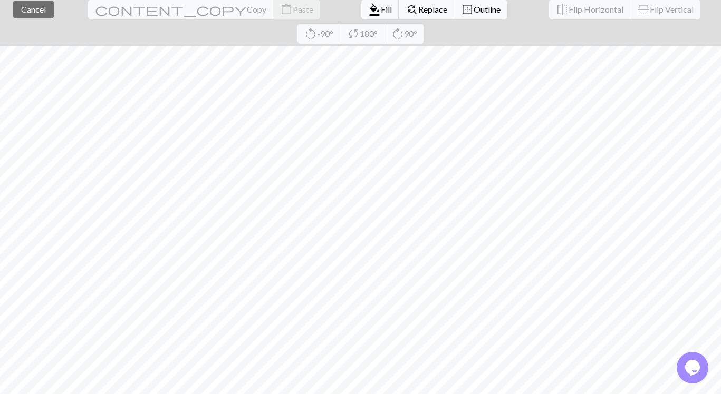
scroll to position [28, 0]
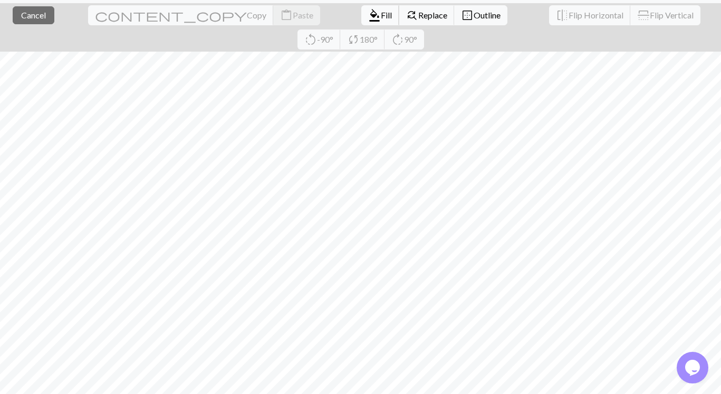
click at [381, 12] on span "Fill" at bounding box center [386, 15] width 11 height 10
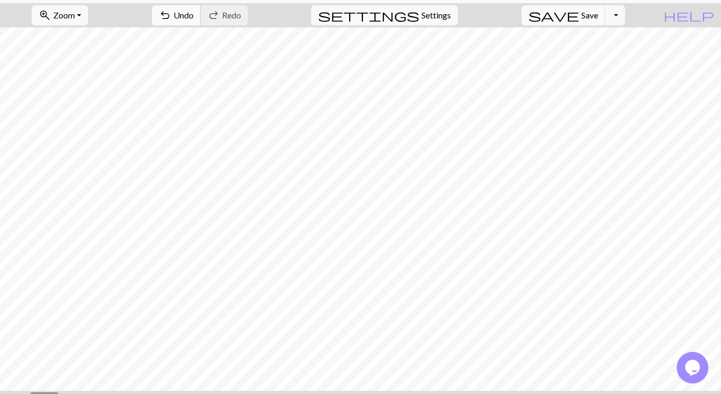
click at [194, 12] on span "Undo" at bounding box center [183, 15] width 20 height 10
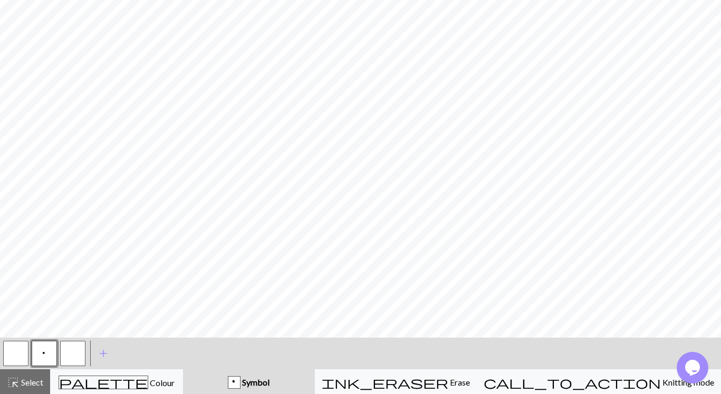
scroll to position [83, 0]
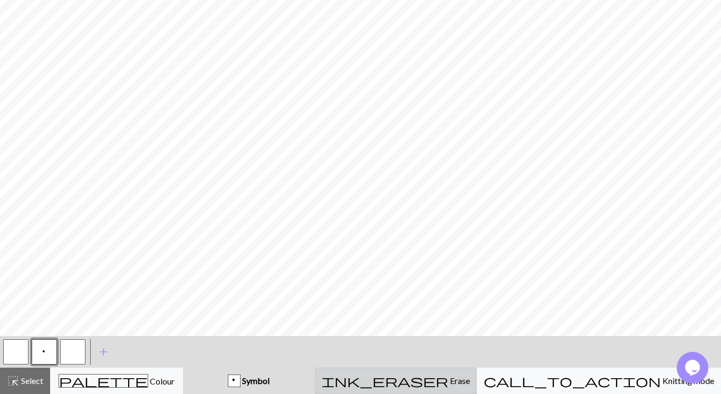
click at [470, 381] on span "Erase" at bounding box center [459, 381] width 22 height 10
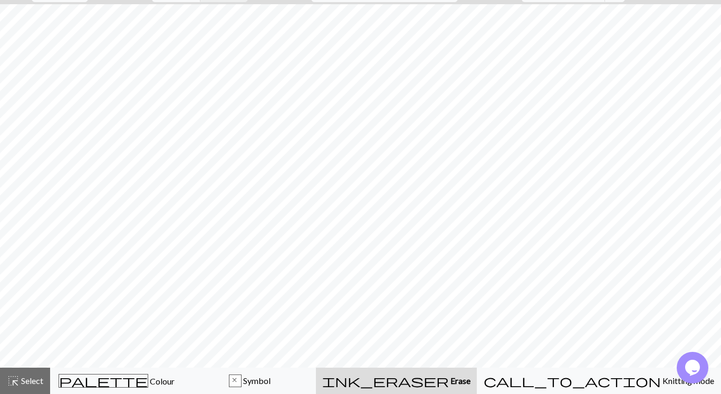
scroll to position [52, 0]
click at [270, 383] on span "Symbol" at bounding box center [255, 381] width 29 height 10
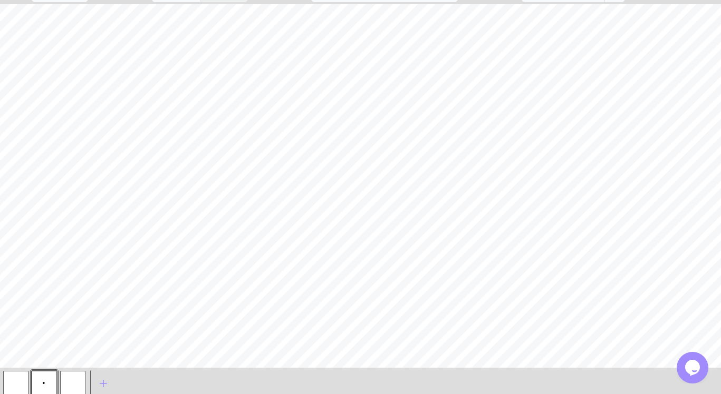
click at [41, 383] on button "p" at bounding box center [44, 383] width 25 height 25
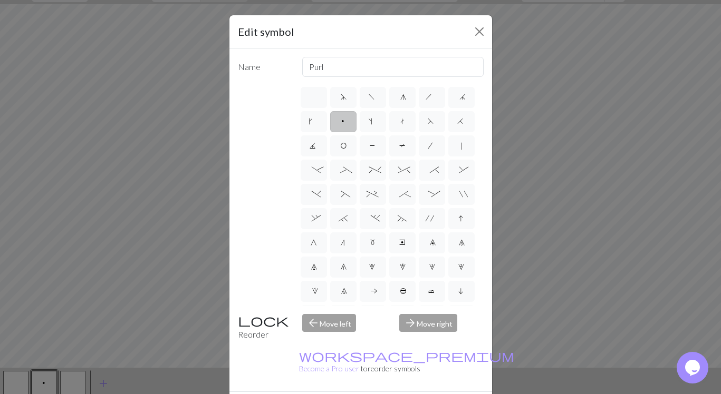
click at [345, 119] on span "p" at bounding box center [343, 123] width 6 height 11
click at [345, 119] on input "p" at bounding box center [343, 118] width 7 height 7
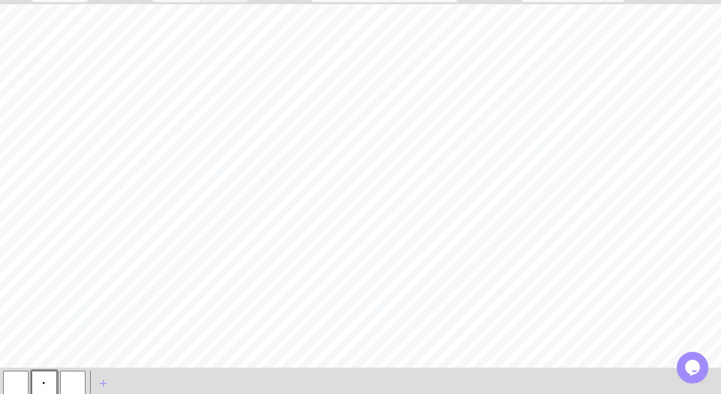
scroll to position [83, 0]
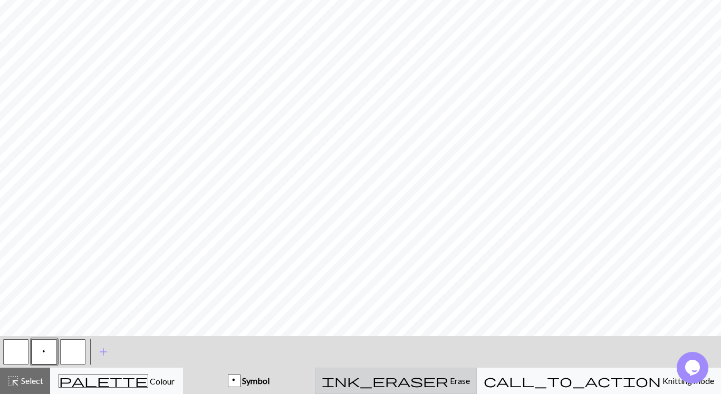
click at [470, 381] on span "Erase" at bounding box center [459, 381] width 22 height 10
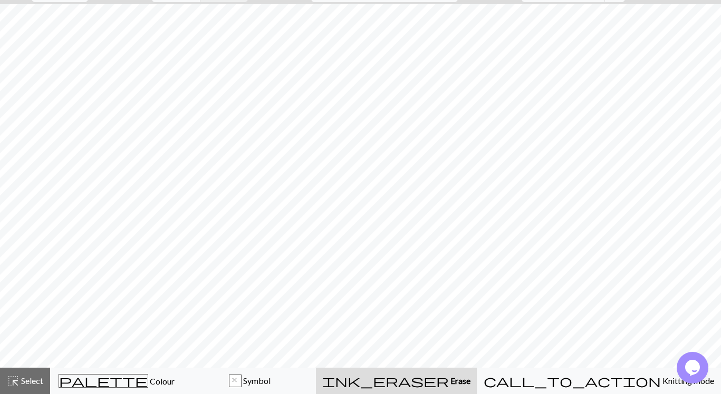
scroll to position [52, 0]
click at [241, 380] on div "x" at bounding box center [235, 381] width 12 height 13
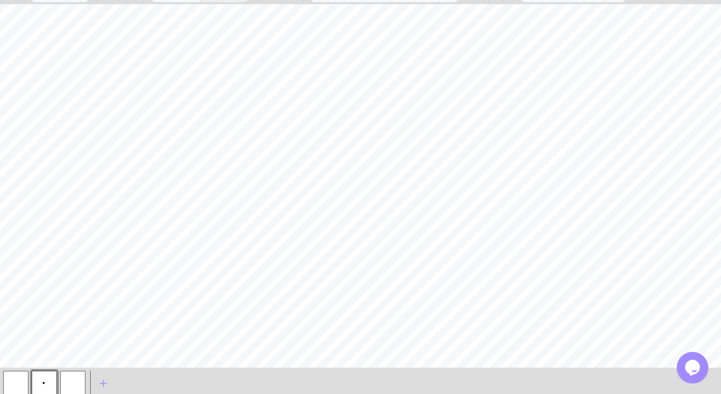
click at [43, 381] on span "p" at bounding box center [44, 385] width 6 height 11
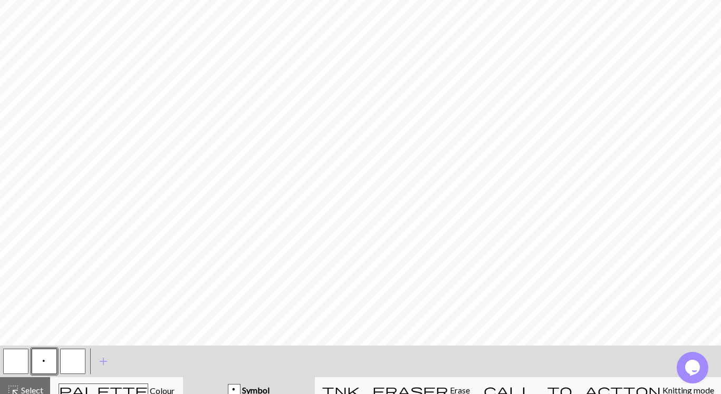
scroll to position [83, 0]
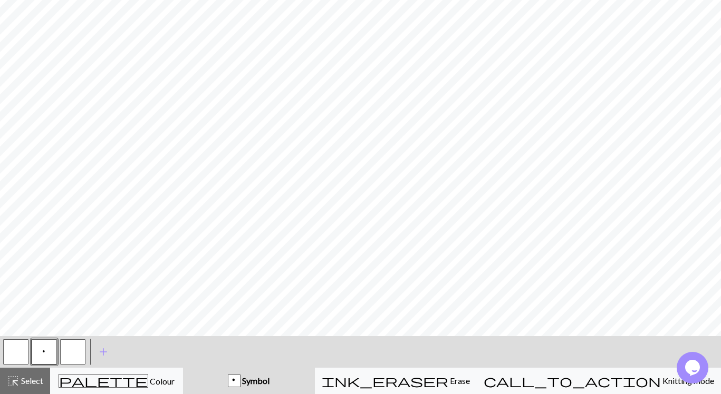
click at [269, 380] on span "Symbol" at bounding box center [254, 381] width 29 height 10
click at [240, 378] on div "p" at bounding box center [234, 381] width 12 height 13
click at [269, 378] on span "Symbol" at bounding box center [254, 381] width 29 height 10
click at [25, 381] on span "Select" at bounding box center [32, 381] width 24 height 10
click at [262, 351] on div "< p > add Add a symbol" at bounding box center [360, 352] width 721 height 32
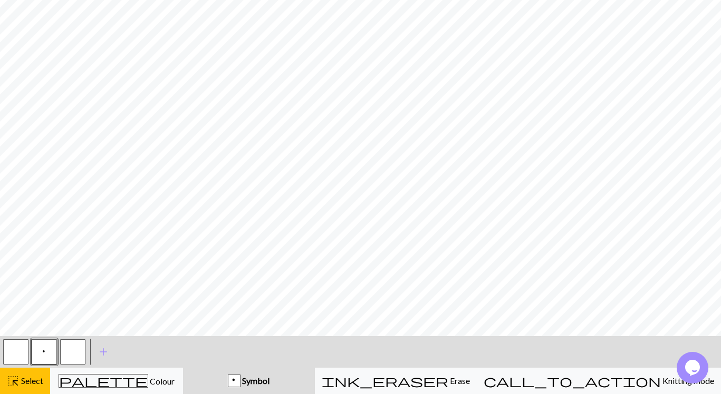
scroll to position [0, 0]
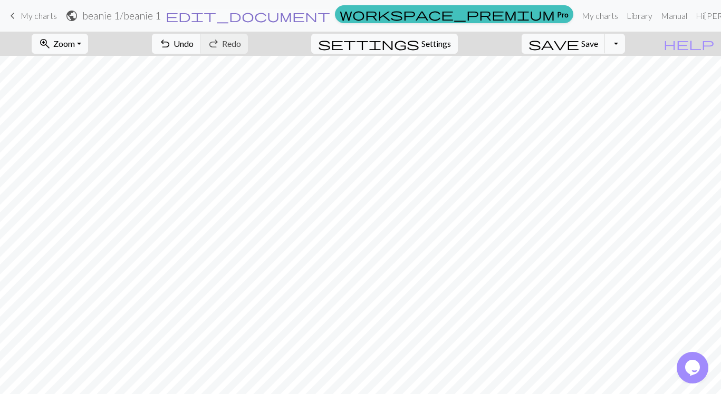
click at [330, 17] on span "edit_document" at bounding box center [248, 15] width 165 height 15
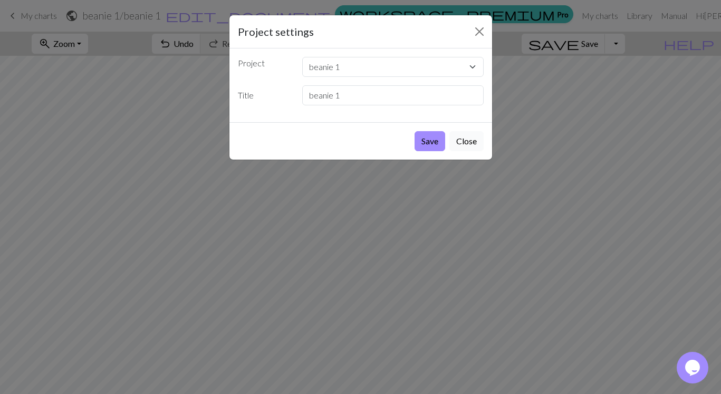
click at [466, 140] on button "Close" at bounding box center [466, 141] width 34 height 20
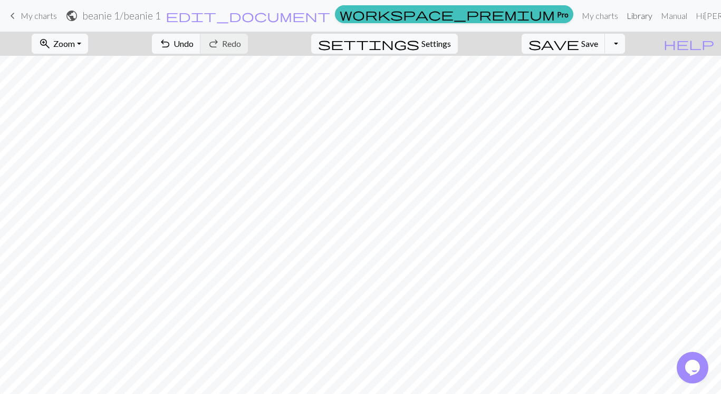
click at [622, 15] on link "Library" at bounding box center [639, 15] width 34 height 21
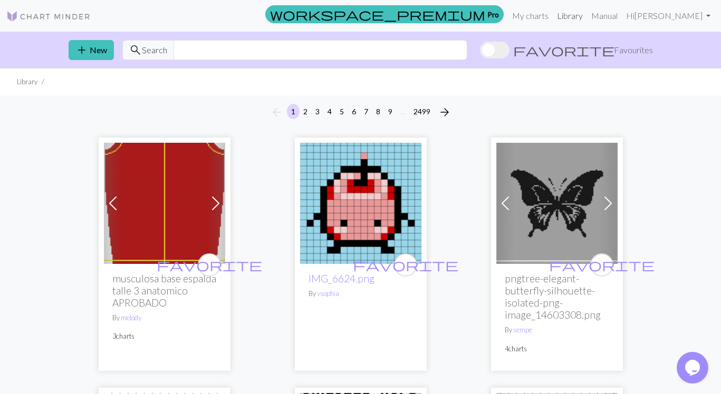
scroll to position [2, 0]
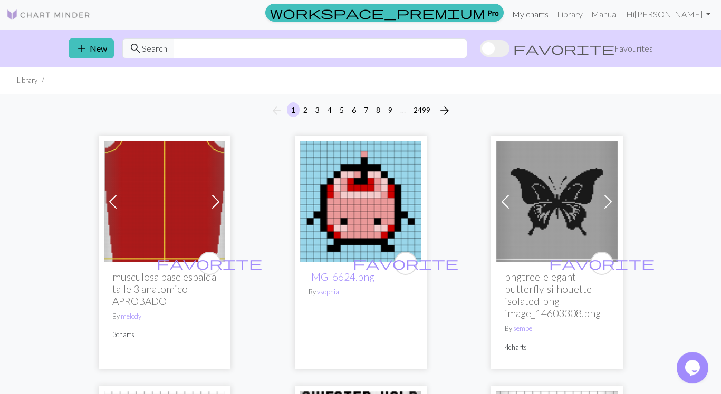
click at [553, 11] on link "My charts" at bounding box center [530, 14] width 45 height 21
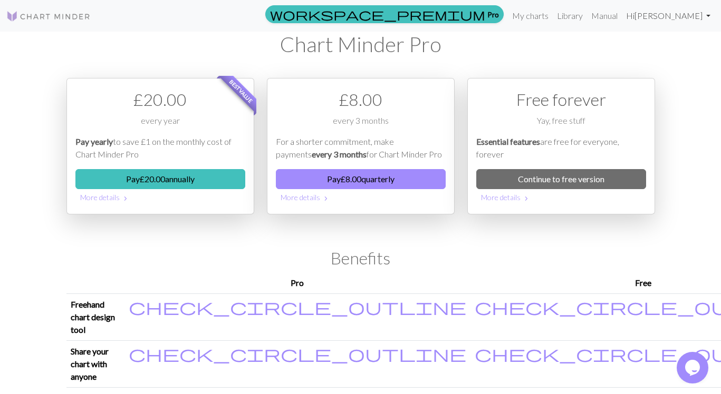
click at [686, 13] on link "Hi [PERSON_NAME]" at bounding box center [668, 15] width 93 height 21
click at [622, 14] on link "Manual" at bounding box center [604, 15] width 35 height 21
click at [553, 12] on link "My charts" at bounding box center [530, 15] width 45 height 21
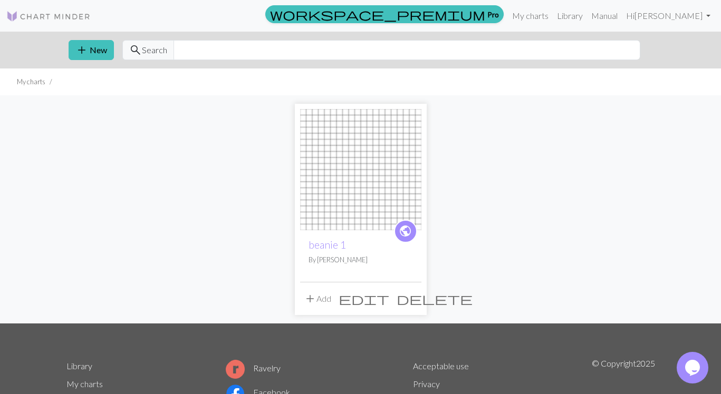
click at [351, 194] on img at bounding box center [360, 169] width 121 height 121
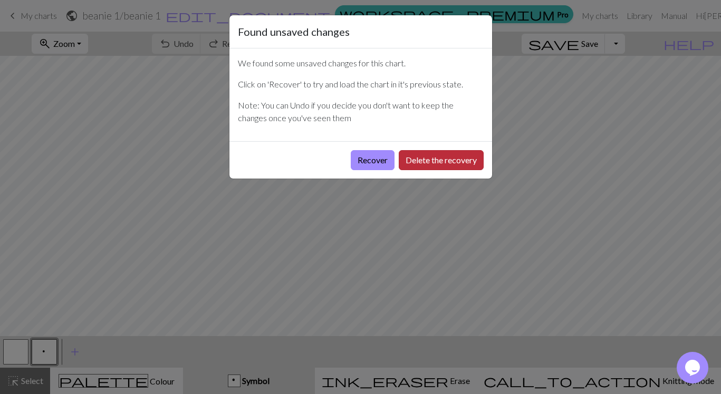
click at [429, 160] on button "Delete the recovery" at bounding box center [441, 160] width 85 height 20
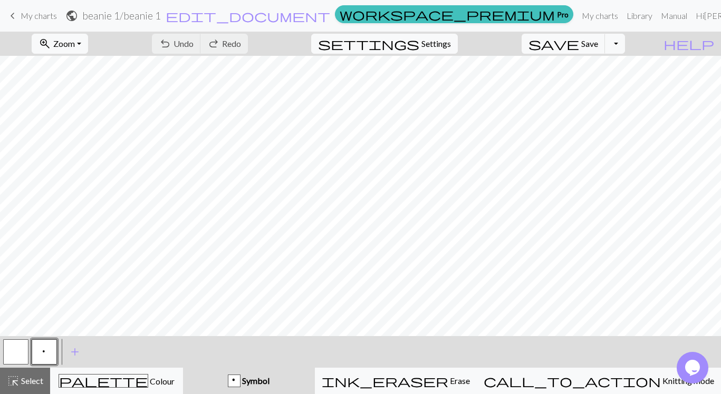
click at [161, 14] on h2 "beanie 1 / beanie 1" at bounding box center [121, 15] width 79 height 12
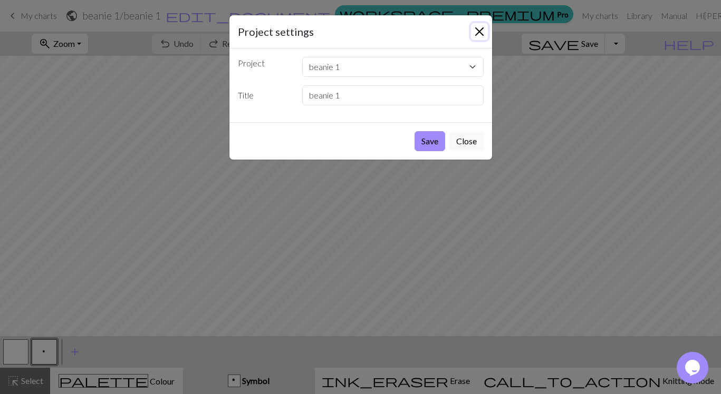
click at [479, 29] on button "Close" at bounding box center [479, 31] width 17 height 17
